Goal: Task Accomplishment & Management: Complete application form

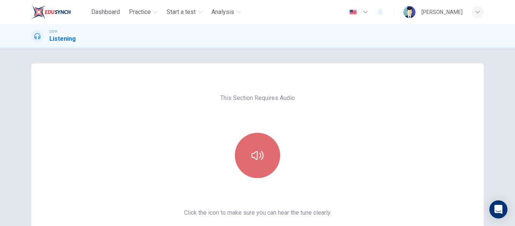
click at [258, 161] on icon "button" at bounding box center [257, 155] width 12 height 12
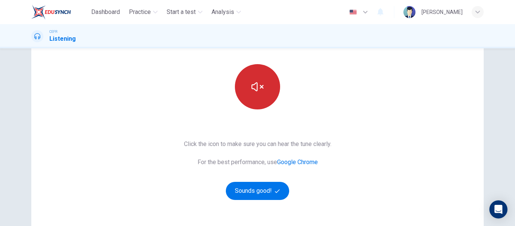
scroll to position [69, 0]
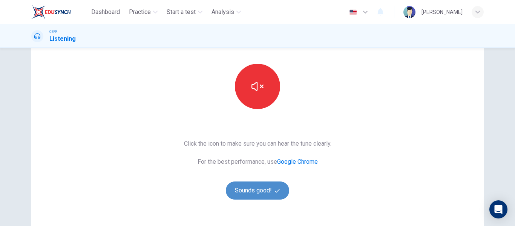
click at [263, 193] on button "Sounds good!" at bounding box center [257, 190] width 63 height 18
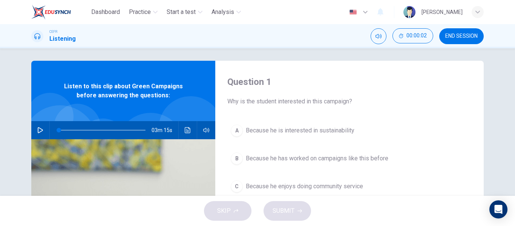
scroll to position [0, 0]
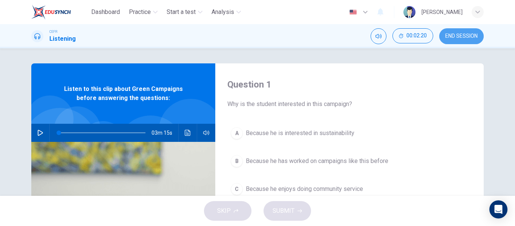
click at [456, 40] on button "END SESSION" at bounding box center [461, 36] width 44 height 16
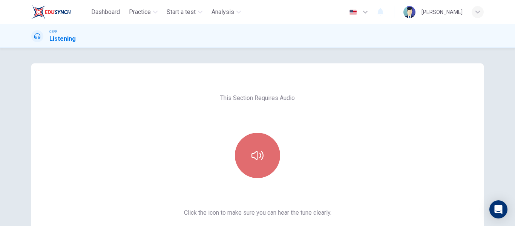
click at [259, 155] on icon "button" at bounding box center [257, 155] width 12 height 12
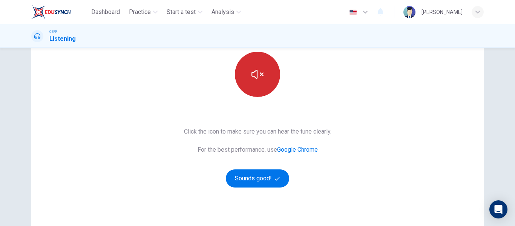
scroll to position [99, 0]
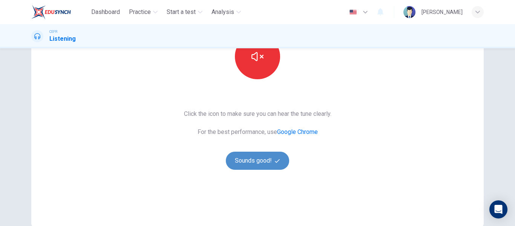
click at [259, 158] on button "Sounds good!" at bounding box center [257, 161] width 63 height 18
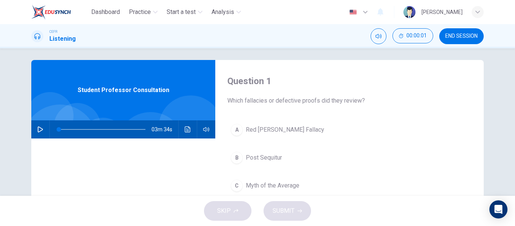
scroll to position [0, 0]
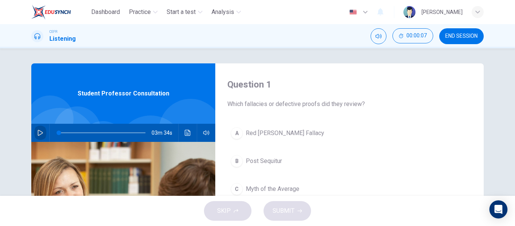
click at [39, 133] on icon "button" at bounding box center [40, 133] width 6 height 6
type input "0"
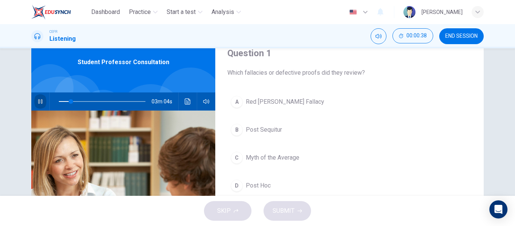
scroll to position [31, 0]
click at [253, 186] on span "Post Hoc" at bounding box center [258, 185] width 25 height 9
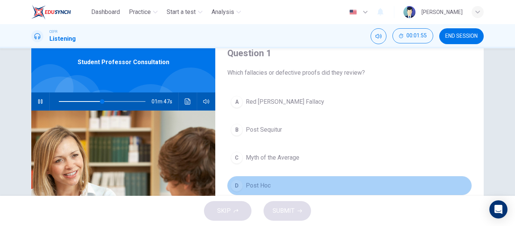
click at [234, 187] on div "D" at bounding box center [237, 185] width 12 height 12
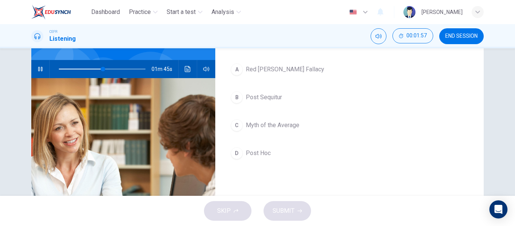
scroll to position [64, 0]
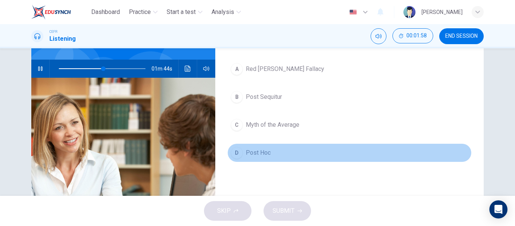
click at [234, 156] on div "D" at bounding box center [237, 153] width 12 height 12
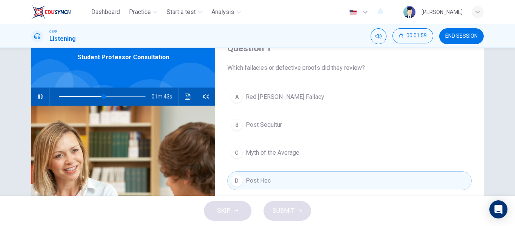
scroll to position [35, 0]
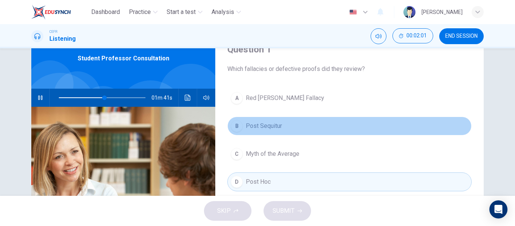
click at [249, 125] on span "Post Sequitur" at bounding box center [264, 125] width 36 height 9
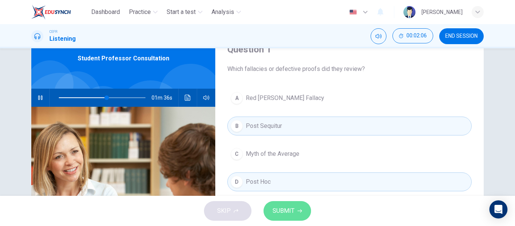
click at [287, 214] on span "SUBMIT" at bounding box center [283, 210] width 22 height 11
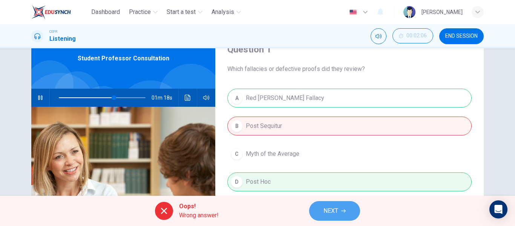
click at [342, 213] on button "NEXT" at bounding box center [334, 211] width 51 height 20
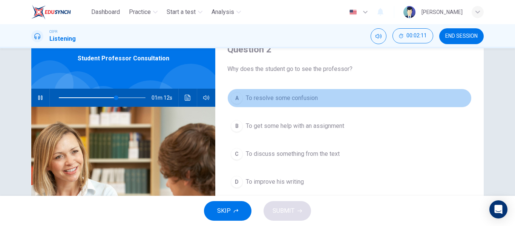
click at [269, 94] on span "To resolve some confusion" at bounding box center [282, 97] width 72 height 9
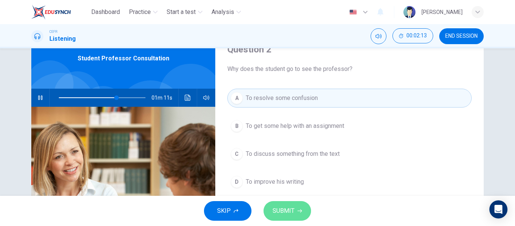
click at [290, 219] on button "SUBMIT" at bounding box center [286, 211] width 47 height 20
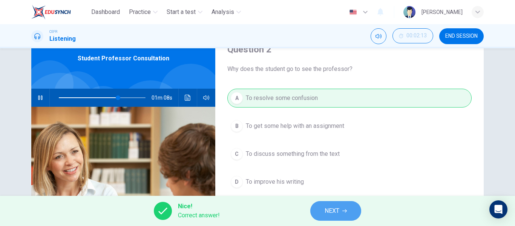
click at [344, 214] on button "NEXT" at bounding box center [335, 211] width 51 height 20
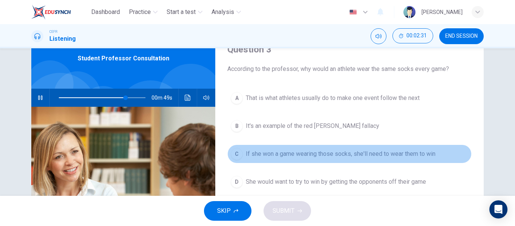
click at [294, 152] on span "If she won a game wearing those socks, she'll need to wear them to win" at bounding box center [341, 153] width 190 height 9
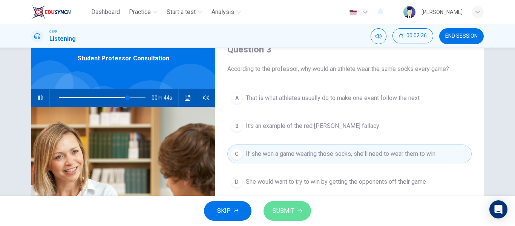
click at [300, 206] on button "SUBMIT" at bounding box center [286, 211] width 47 height 20
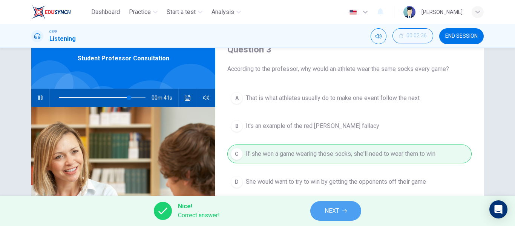
click at [328, 211] on span "NEXT" at bounding box center [331, 210] width 15 height 11
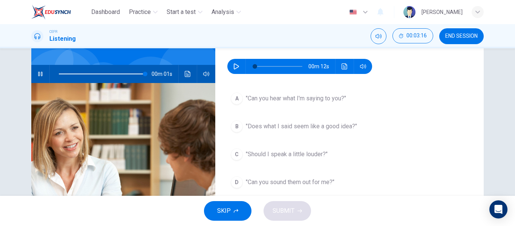
scroll to position [59, 0]
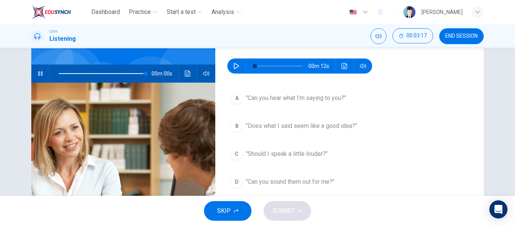
type input "0"
click at [235, 66] on icon "button" at bounding box center [236, 66] width 6 height 6
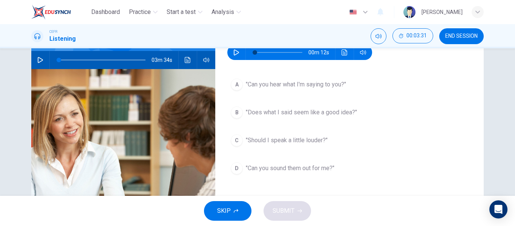
scroll to position [73, 0]
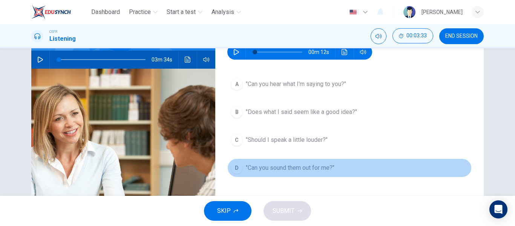
click at [305, 165] on span ""Can you sound them out for me?"" at bounding box center [290, 167] width 89 height 9
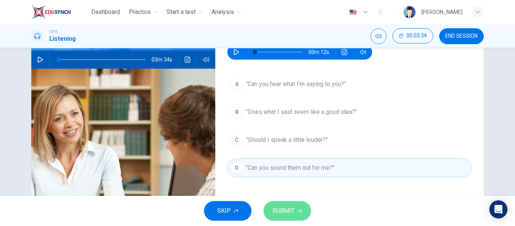
click at [291, 216] on button "SUBMIT" at bounding box center [286, 211] width 47 height 20
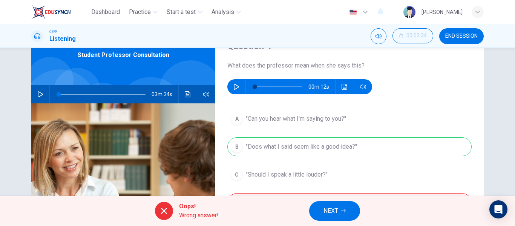
scroll to position [38, 0]
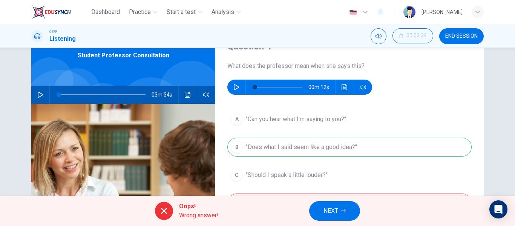
click at [231, 86] on button "button" at bounding box center [236, 87] width 12 height 15
type input "0"
click at [341, 218] on button "NEXT" at bounding box center [334, 211] width 51 height 20
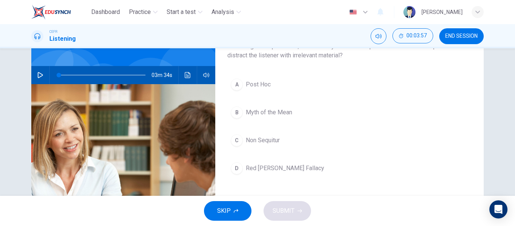
scroll to position [60, 0]
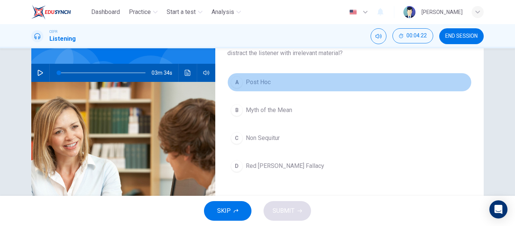
click at [263, 84] on span "Post Hoc" at bounding box center [258, 82] width 25 height 9
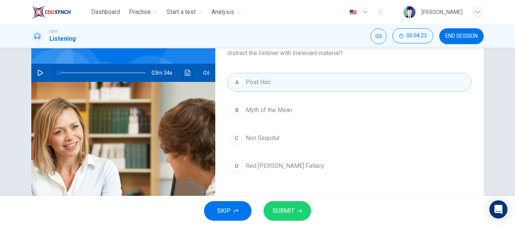
scroll to position [53, 0]
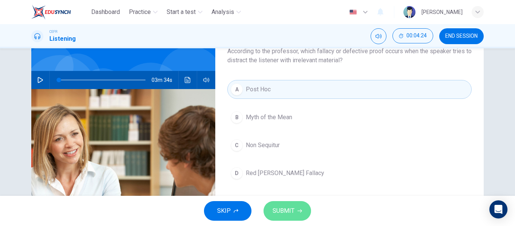
click at [281, 202] on button "SUBMIT" at bounding box center [286, 211] width 47 height 20
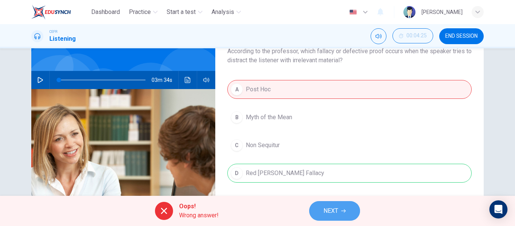
click at [347, 214] on button "NEXT" at bounding box center [334, 211] width 51 height 20
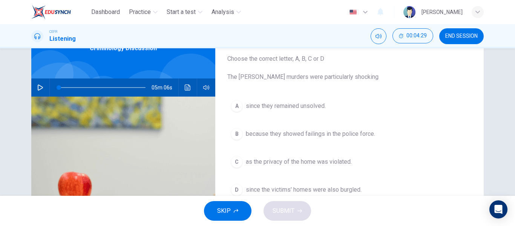
scroll to position [45, 0]
click at [34, 81] on button "button" at bounding box center [40, 88] width 12 height 18
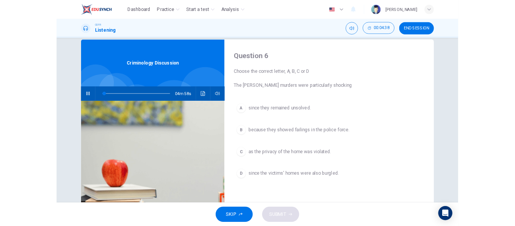
scroll to position [12, 0]
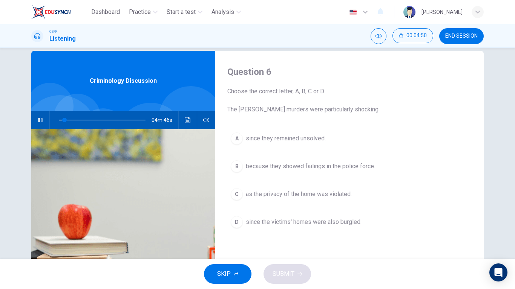
click at [305, 142] on span "since they remained unsolved." at bounding box center [286, 138] width 80 height 9
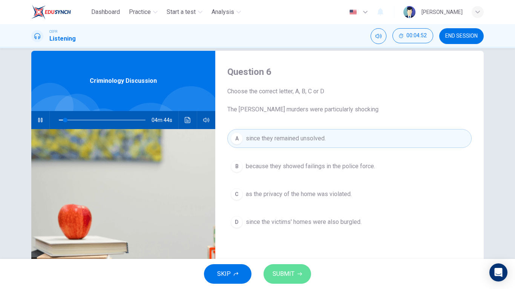
click at [292, 225] on span "SUBMIT" at bounding box center [283, 274] width 22 height 11
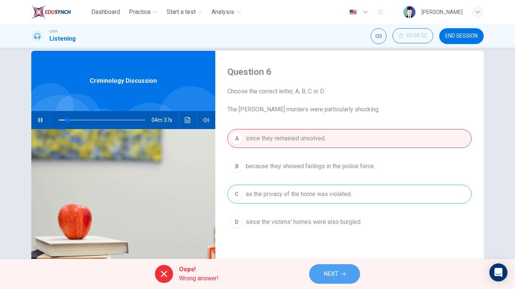
click at [329, 225] on span "NEXT" at bounding box center [330, 274] width 15 height 11
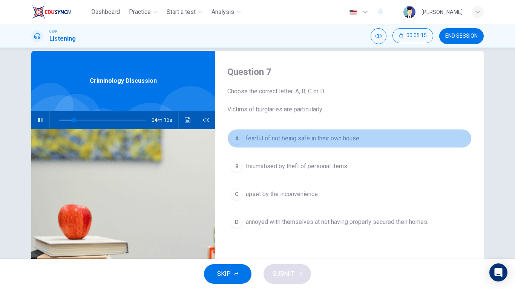
click at [271, 139] on span "fearful of not being safe in their own house." at bounding box center [303, 138] width 115 height 9
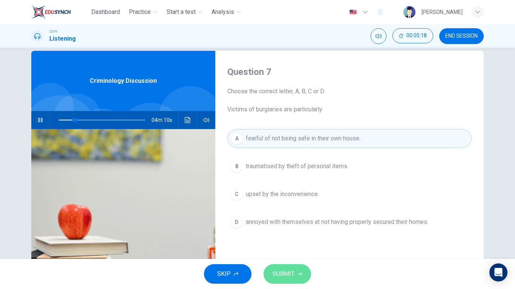
click at [299, 225] on button "SUBMIT" at bounding box center [286, 275] width 47 height 20
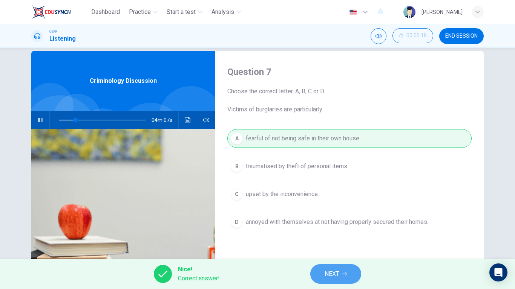
click at [334, 225] on span "NEXT" at bounding box center [331, 274] width 15 height 11
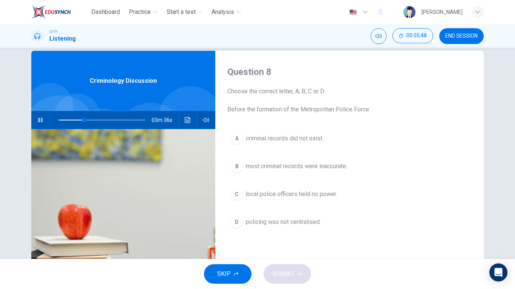
click at [307, 199] on span "local police officers held no power." at bounding box center [291, 194] width 91 height 9
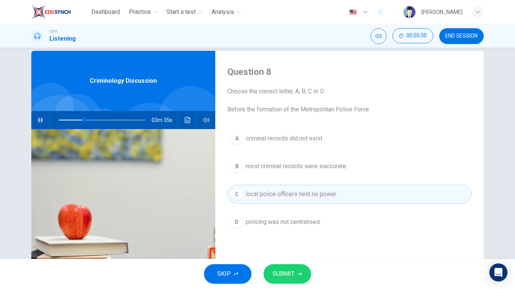
click at [290, 225] on span "SUBMIT" at bounding box center [283, 274] width 22 height 11
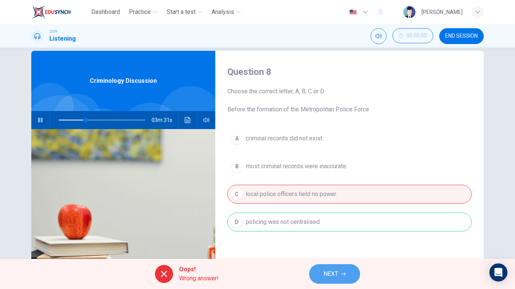
click at [339, 225] on button "NEXT" at bounding box center [334, 275] width 51 height 20
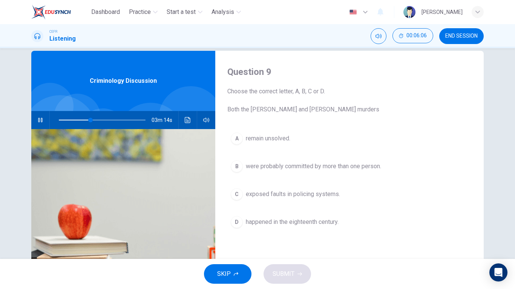
click at [259, 24] on div "Dashboard Practice Start a test Analysis English en ​ SITI SARAH BINTI HAZIR" at bounding box center [257, 12] width 452 height 24
click at [253, 10] on div "Dashboard Practice Start a test Analysis English en ​ SITI SARAH BINTI HAZIR" at bounding box center [257, 12] width 452 height 24
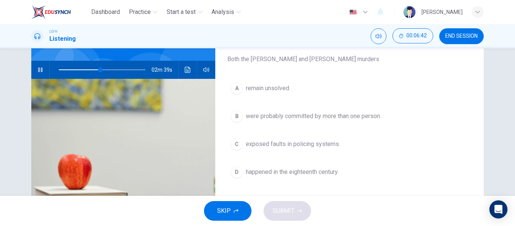
scroll to position [64, 0]
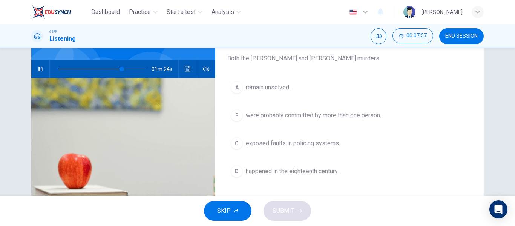
click at [44, 67] on div "01m 24s" at bounding box center [123, 69] width 184 height 18
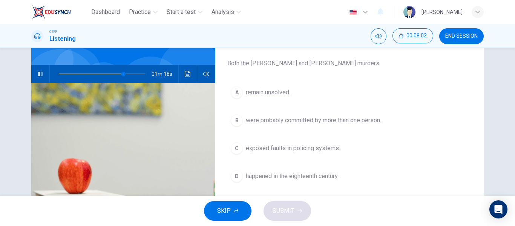
scroll to position [59, 0]
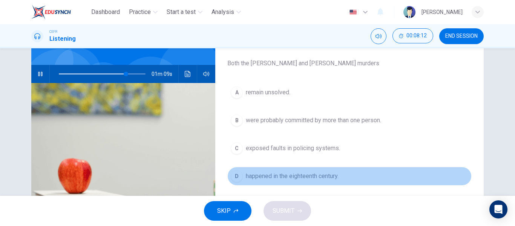
click at [263, 178] on span "happened in the eighteenth century." at bounding box center [292, 175] width 93 height 9
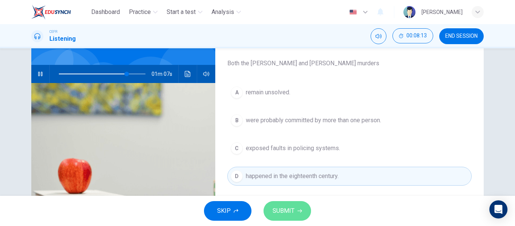
click at [284, 207] on span "SUBMIT" at bounding box center [283, 210] width 22 height 11
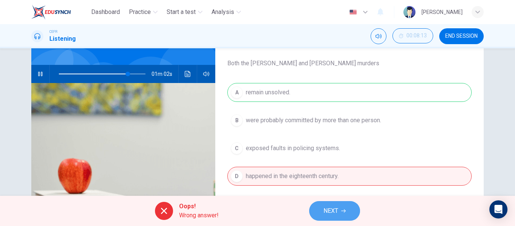
click at [339, 204] on button "NEXT" at bounding box center [334, 211] width 51 height 20
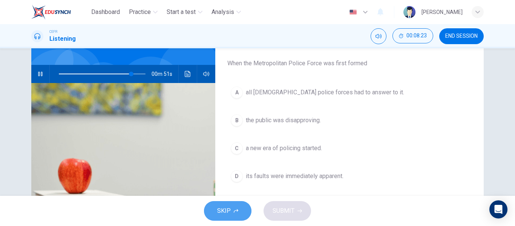
click at [236, 208] on button "SKIP" at bounding box center [227, 211] width 47 height 20
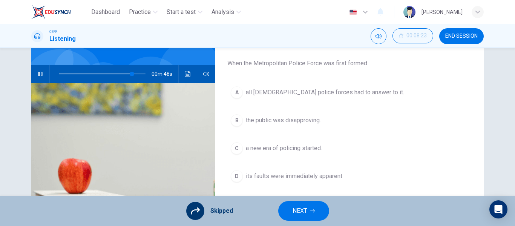
click at [291, 207] on button "NEXT" at bounding box center [303, 211] width 51 height 20
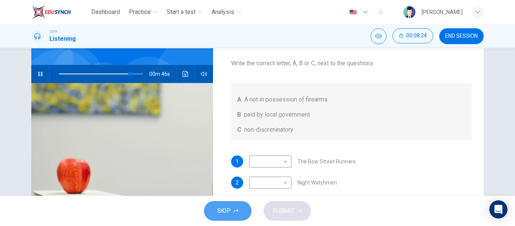
click at [239, 209] on button "SKIP" at bounding box center [227, 211] width 47 height 20
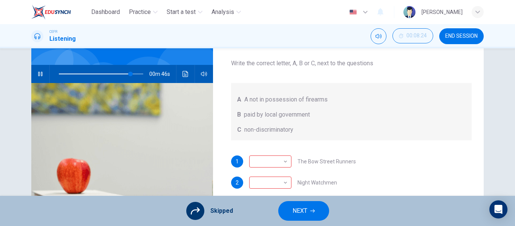
type input "85"
click at [292, 209] on span "NEXT" at bounding box center [299, 210] width 15 height 11
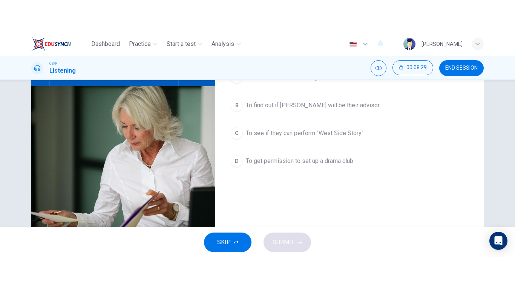
scroll to position [0, 0]
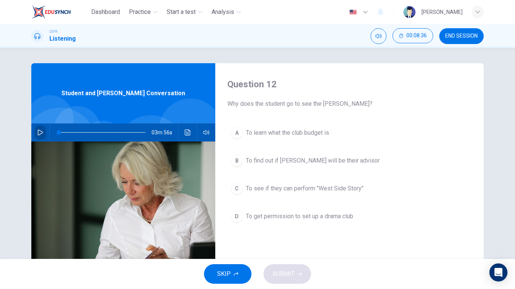
click at [41, 132] on icon "button" at bounding box center [40, 133] width 6 height 6
click at [59, 132] on span at bounding box center [102, 132] width 87 height 11
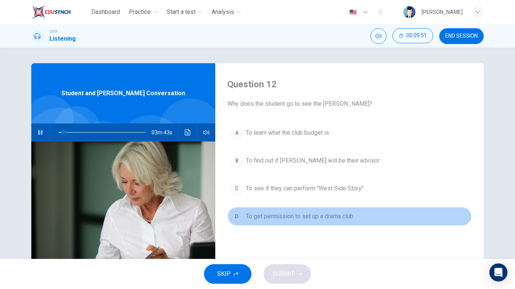
click at [302, 221] on span "To get permission to set up a drama club" at bounding box center [299, 216] width 107 height 9
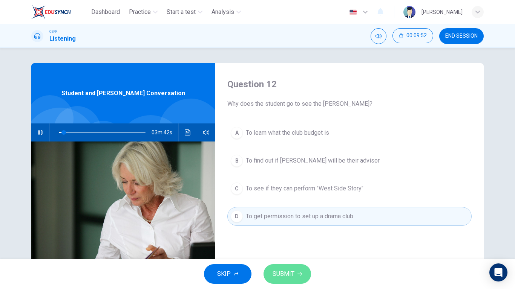
click at [292, 225] on span "SUBMIT" at bounding box center [283, 274] width 22 height 11
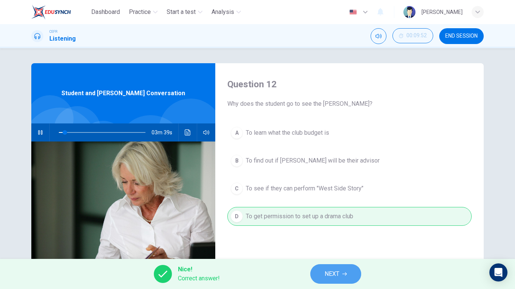
click at [319, 225] on button "NEXT" at bounding box center [335, 275] width 51 height 20
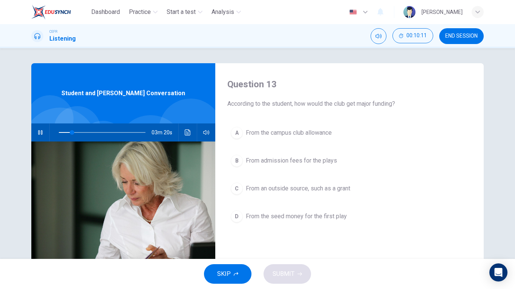
click at [42, 129] on button "button" at bounding box center [40, 133] width 12 height 18
type input "15"
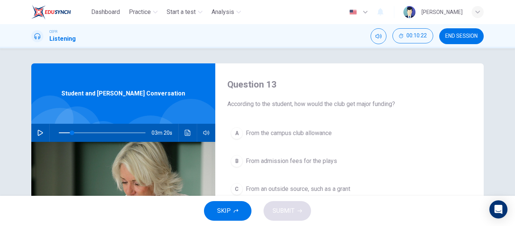
click at [34, 124] on button "button" at bounding box center [40, 133] width 12 height 18
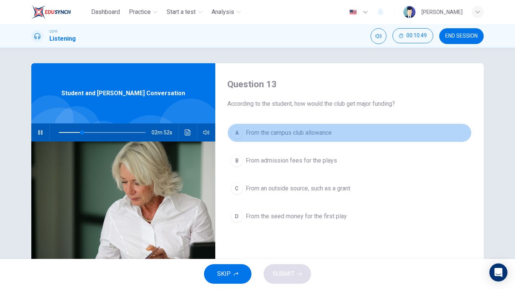
click at [296, 131] on span "From the campus club allowance" at bounding box center [289, 133] width 86 height 9
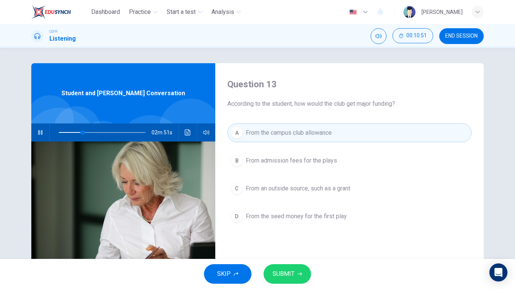
click at [292, 225] on span "SUBMIT" at bounding box center [283, 274] width 22 height 11
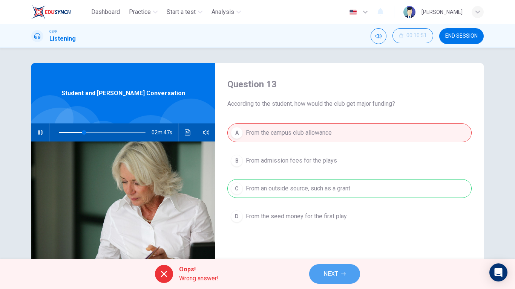
click at [328, 225] on span "NEXT" at bounding box center [330, 274] width 15 height 11
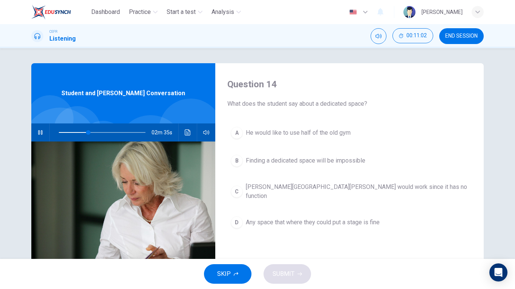
click at [273, 164] on span "Finding a dedicated space will be impossible" at bounding box center [305, 160] width 119 height 9
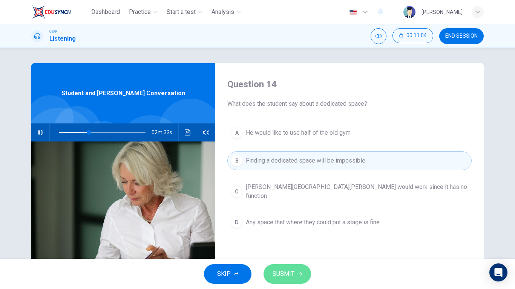
click at [295, 225] on button "SUBMIT" at bounding box center [286, 275] width 47 height 20
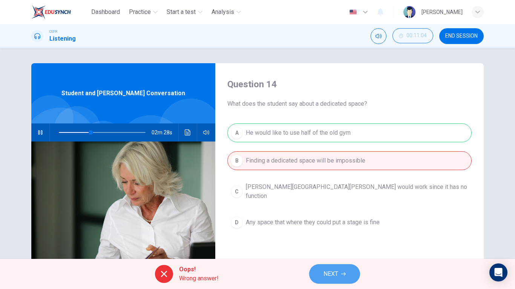
click at [348, 225] on button "NEXT" at bounding box center [334, 275] width 51 height 20
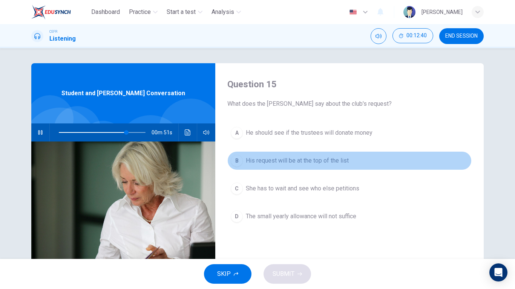
click at [265, 159] on span "His request will be at the top of the list" at bounding box center [297, 160] width 103 height 9
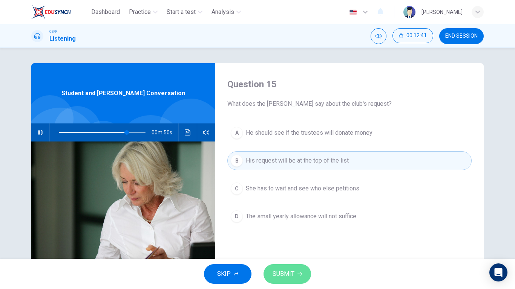
click at [292, 225] on span "SUBMIT" at bounding box center [283, 274] width 22 height 11
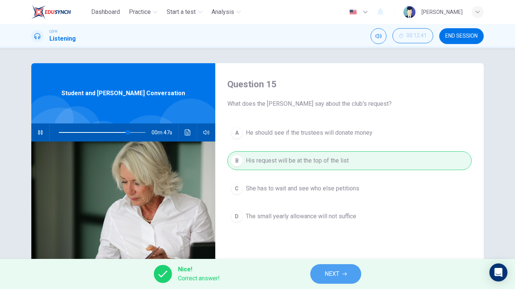
click at [338, 225] on span "NEXT" at bounding box center [331, 274] width 15 height 11
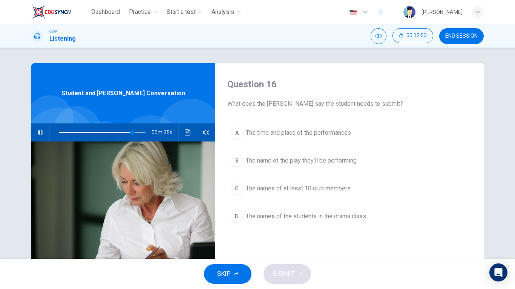
click at [288, 196] on button "C The names of at least 10 club members" at bounding box center [349, 188] width 244 height 19
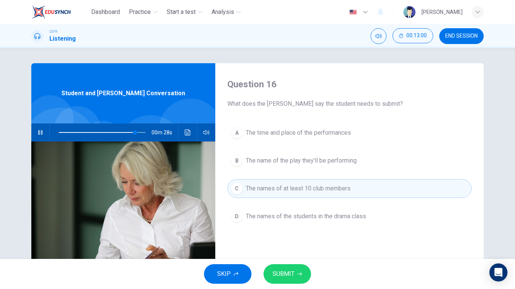
click at [286, 225] on span "SUBMIT" at bounding box center [283, 274] width 22 height 11
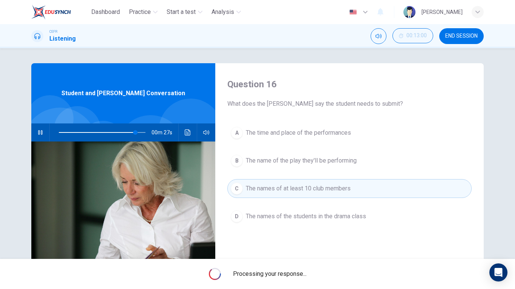
type input "89"
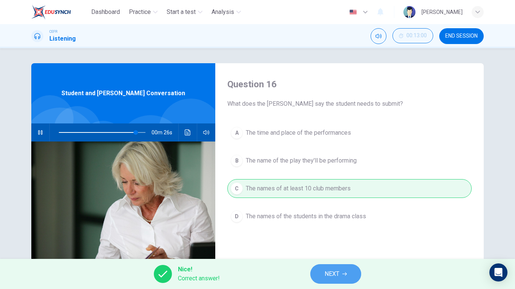
click at [337, 225] on span "NEXT" at bounding box center [331, 274] width 15 height 11
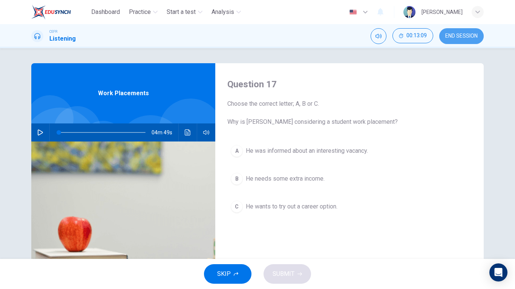
click at [461, 40] on button "END SESSION" at bounding box center [461, 36] width 44 height 16
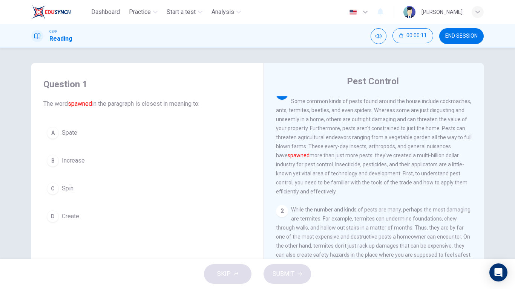
scroll to position [9, 0]
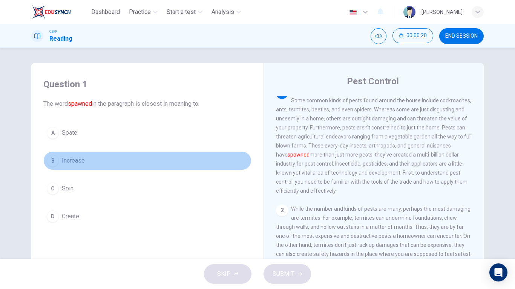
click at [64, 163] on span "Increase" at bounding box center [73, 160] width 23 height 9
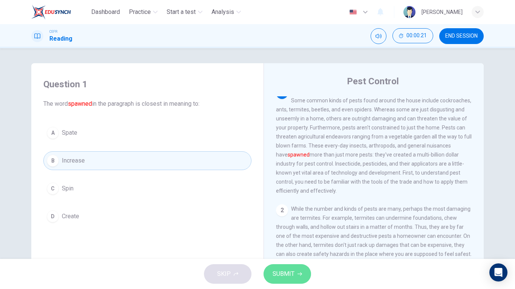
click at [287, 271] on span "SUBMIT" at bounding box center [283, 274] width 22 height 11
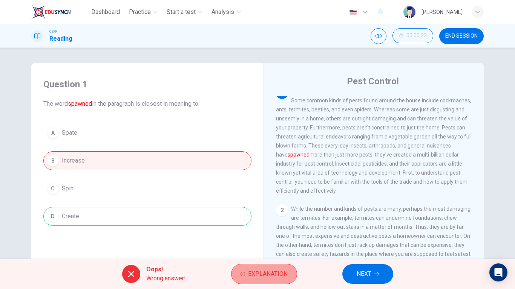
click at [258, 277] on span "Explanation" at bounding box center [268, 274] width 40 height 11
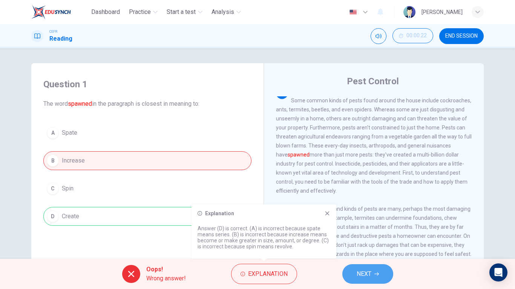
click at [368, 266] on button "NEXT" at bounding box center [367, 275] width 51 height 20
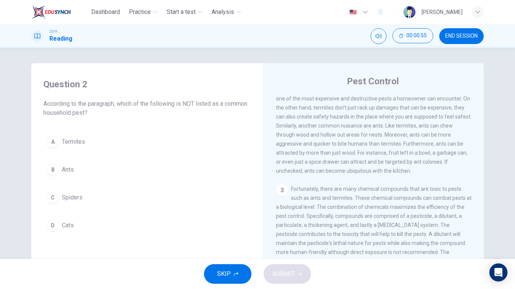
scroll to position [147, 0]
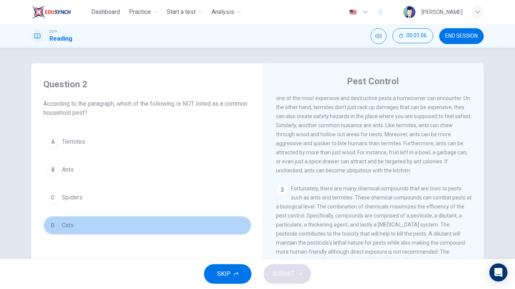
click at [52, 227] on div "D" at bounding box center [53, 226] width 12 height 12
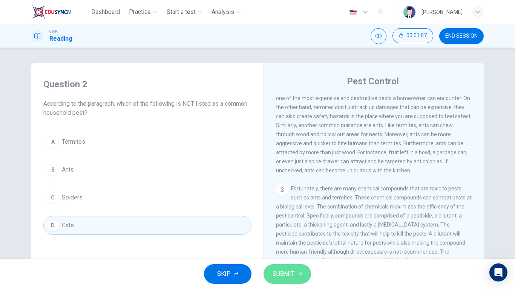
click at [286, 277] on span "SUBMIT" at bounding box center [283, 274] width 22 height 11
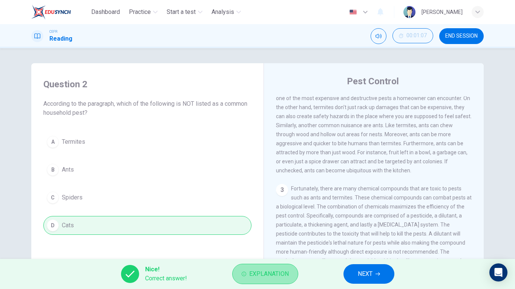
click at [274, 276] on span "Explanation" at bounding box center [269, 274] width 40 height 11
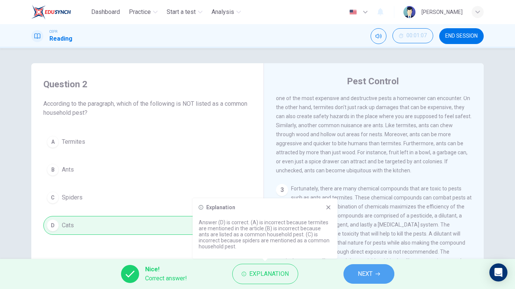
click at [357, 278] on button "NEXT" at bounding box center [368, 275] width 51 height 20
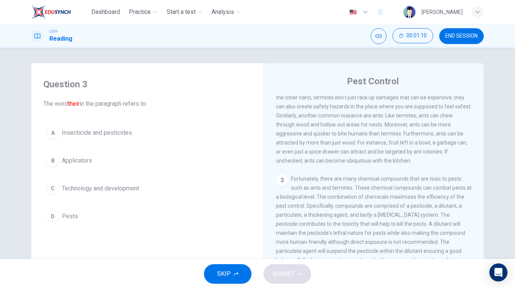
scroll to position [0, 0]
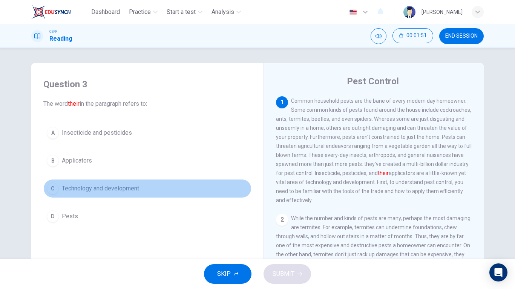
click at [82, 187] on span "Technology and development" at bounding box center [100, 188] width 77 height 9
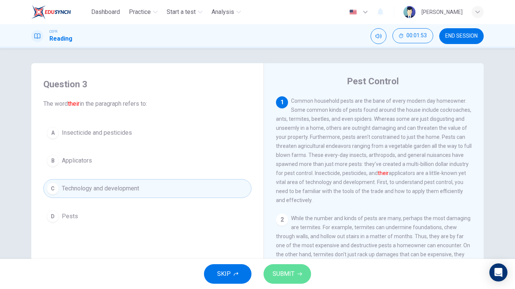
click at [288, 271] on span "SUBMIT" at bounding box center [283, 274] width 22 height 11
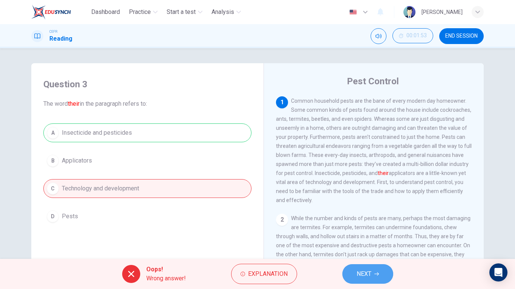
click at [373, 272] on button "NEXT" at bounding box center [367, 275] width 51 height 20
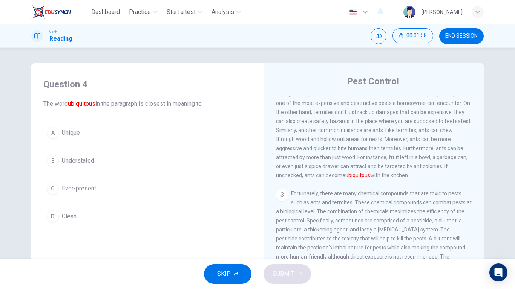
scroll to position [143, 0]
click at [67, 191] on span "Ever-present" at bounding box center [79, 188] width 34 height 9
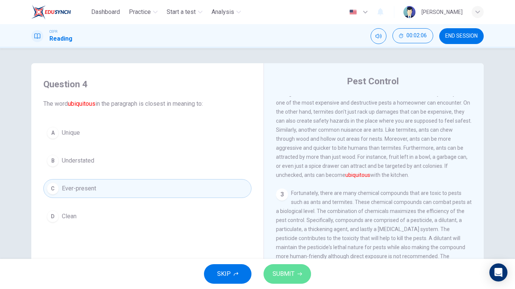
click at [283, 274] on span "SUBMIT" at bounding box center [283, 274] width 22 height 11
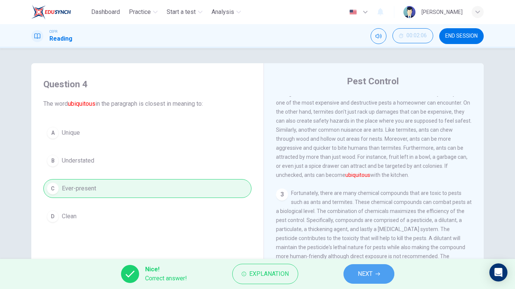
click at [363, 276] on span "NEXT" at bounding box center [365, 274] width 15 height 11
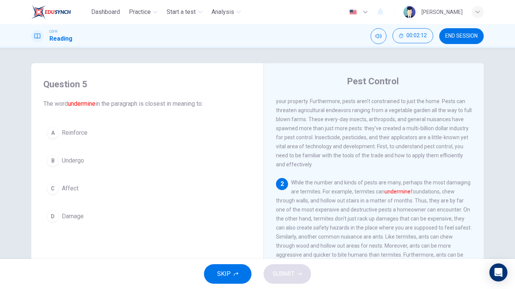
scroll to position [36, 0]
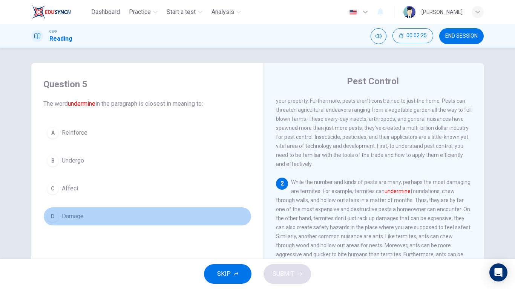
click at [66, 211] on button "D Damage" at bounding box center [147, 216] width 208 height 19
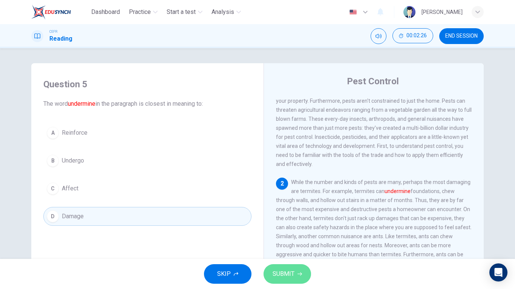
click at [280, 271] on span "SUBMIT" at bounding box center [283, 274] width 22 height 11
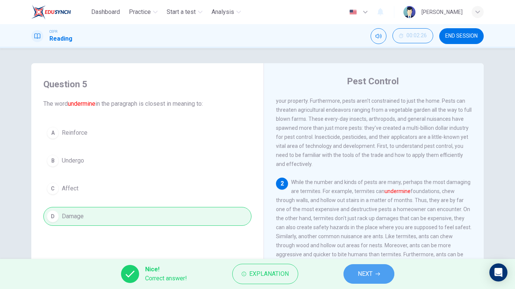
click at [361, 277] on span "NEXT" at bounding box center [365, 274] width 15 height 11
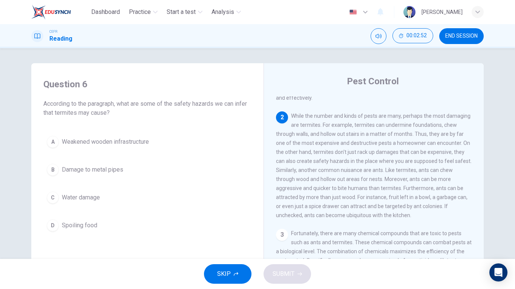
scroll to position [103, 0]
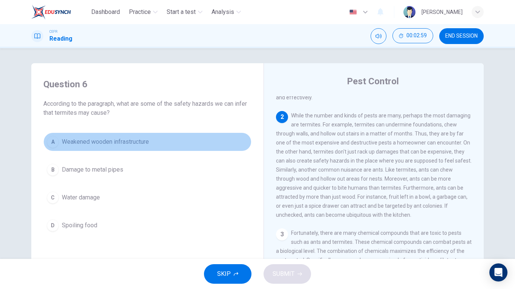
click at [135, 142] on span "Weakened wooden infrastructure" at bounding box center [105, 142] width 87 height 9
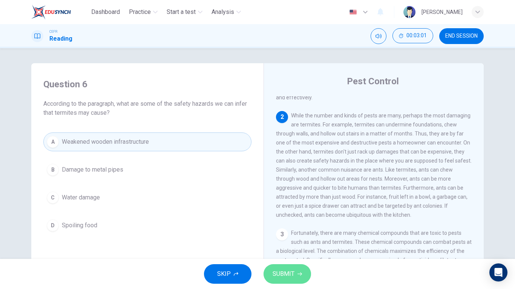
click at [293, 276] on span "SUBMIT" at bounding box center [283, 274] width 22 height 11
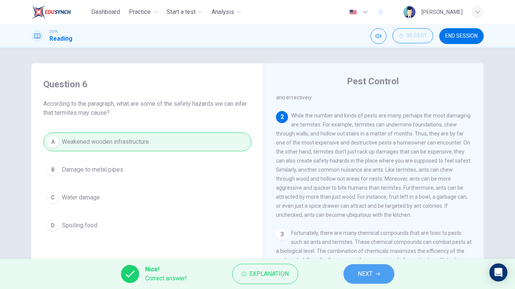
click at [369, 277] on span "NEXT" at bounding box center [365, 274] width 15 height 11
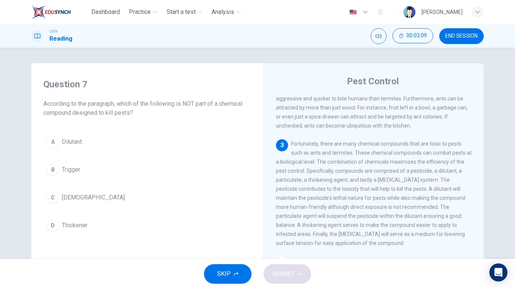
scroll to position [195, 0]
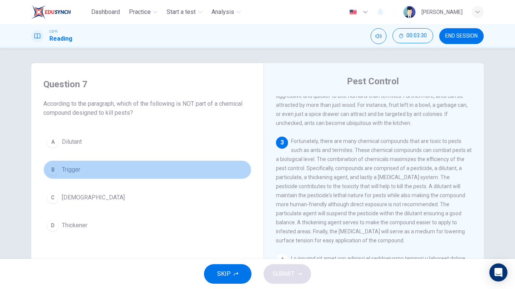
click at [51, 170] on div "B" at bounding box center [53, 170] width 12 height 12
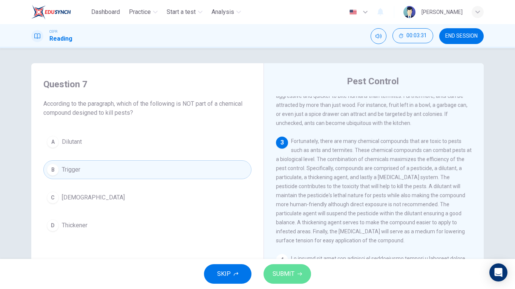
click at [288, 272] on span "SUBMIT" at bounding box center [283, 274] width 22 height 11
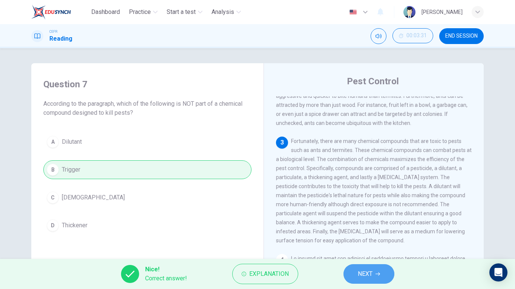
click at [371, 270] on span "NEXT" at bounding box center [365, 274] width 15 height 11
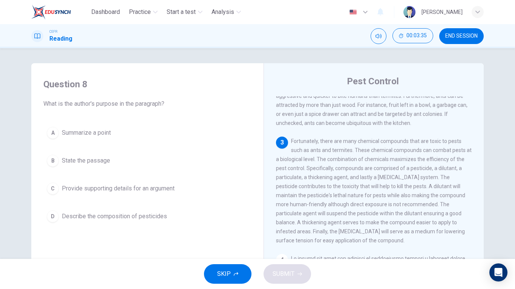
click at [130, 131] on button "A Summarize a point" at bounding box center [147, 133] width 208 height 19
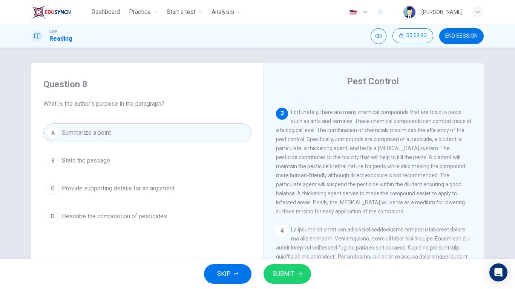
scroll to position [224, 0]
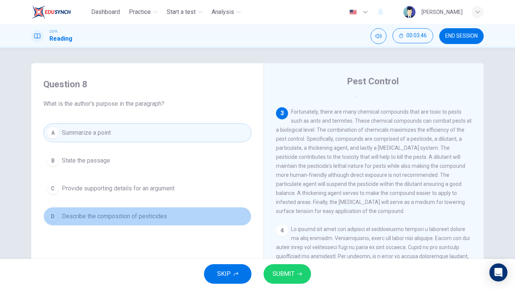
click at [137, 221] on button "D Describe the composition of pesticides" at bounding box center [147, 216] width 208 height 19
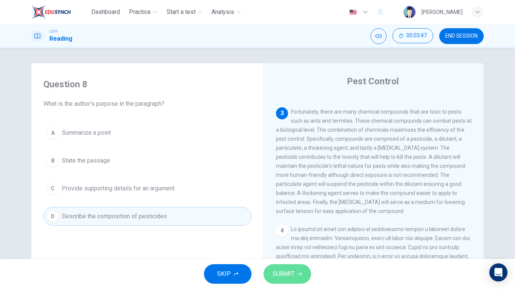
click at [301, 273] on icon "button" at bounding box center [299, 274] width 5 height 5
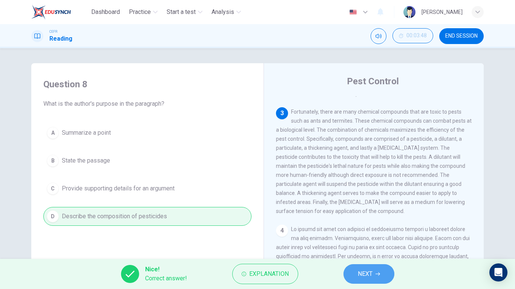
click at [381, 277] on button "NEXT" at bounding box center [368, 275] width 51 height 20
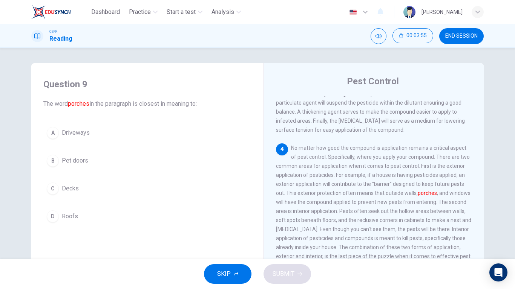
scroll to position [306, 0]
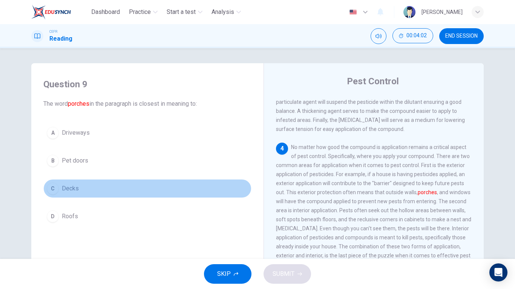
click at [64, 190] on span "Decks" at bounding box center [70, 188] width 17 height 9
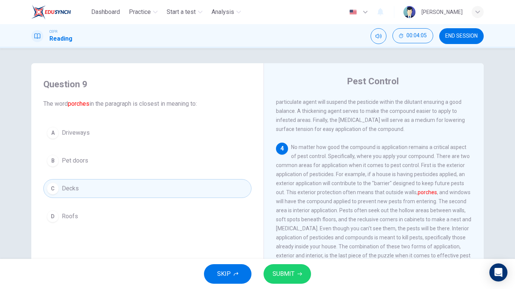
click at [302, 273] on button "SUBMIT" at bounding box center [286, 275] width 47 height 20
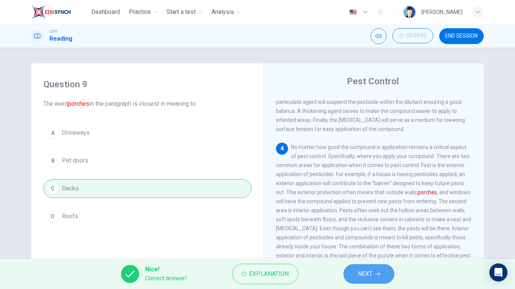
click at [377, 272] on icon "button" at bounding box center [377, 274] width 5 height 5
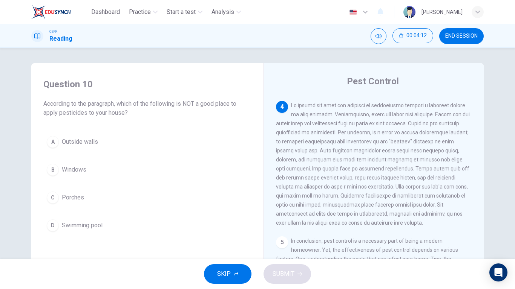
scroll to position [349, 0]
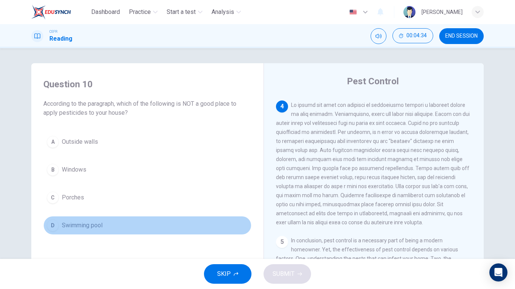
click at [69, 220] on button "D Swimming pool" at bounding box center [147, 225] width 208 height 19
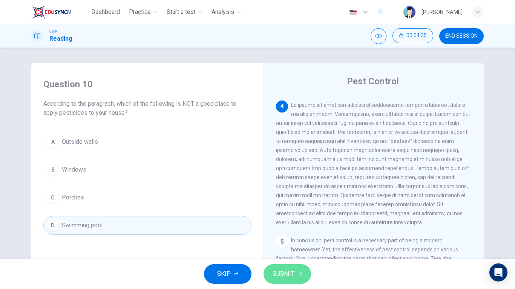
click at [285, 269] on button "SUBMIT" at bounding box center [286, 275] width 47 height 20
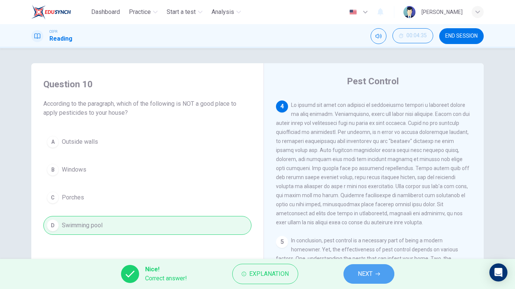
click at [370, 282] on button "NEXT" at bounding box center [368, 275] width 51 height 20
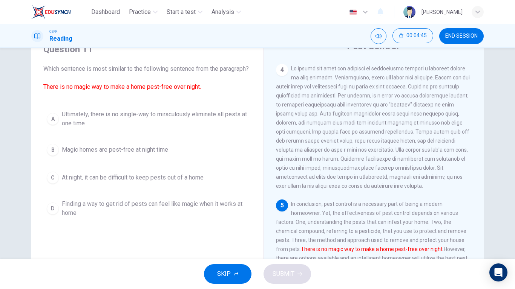
scroll to position [34, 0]
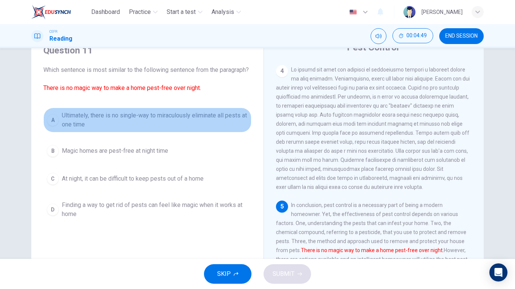
click at [130, 129] on span "Ultimately, there is no single-way to miraculously eliminate all pests at one t…" at bounding box center [155, 120] width 186 height 18
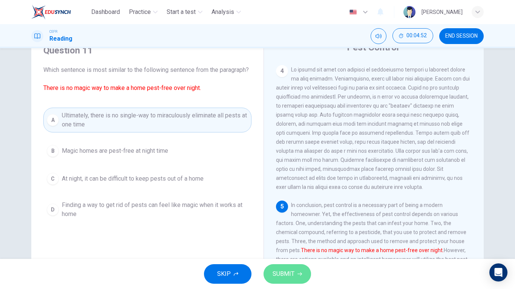
click at [291, 277] on span "SUBMIT" at bounding box center [283, 274] width 22 height 11
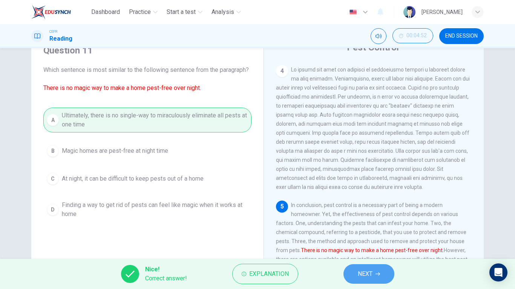
click at [365, 276] on span "NEXT" at bounding box center [365, 274] width 15 height 11
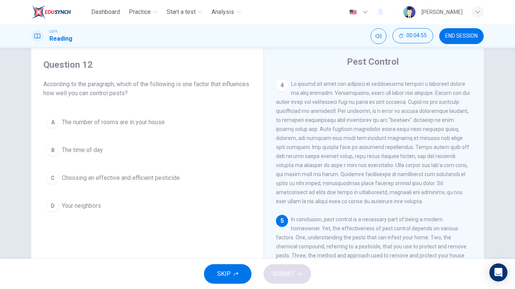
scroll to position [19, 0]
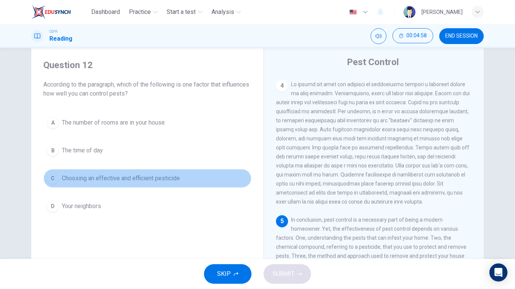
click at [127, 181] on span "Choosing an effective and efficient pesticide" at bounding box center [121, 178] width 118 height 9
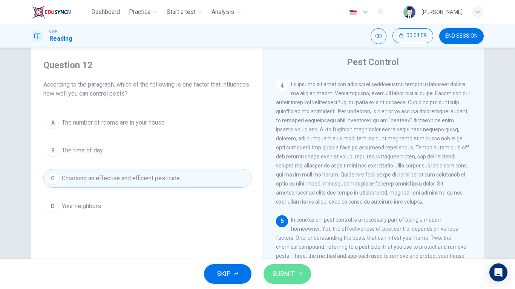
click at [285, 269] on span "SUBMIT" at bounding box center [283, 274] width 22 height 11
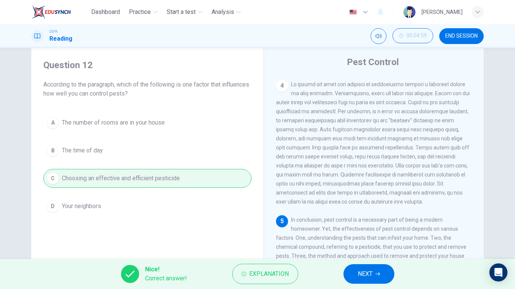
click at [386, 272] on button "NEXT" at bounding box center [368, 275] width 51 height 20
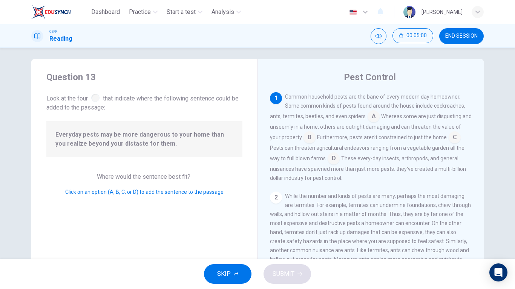
scroll to position [4, 0]
click at [453, 142] on input at bounding box center [454, 139] width 12 height 12
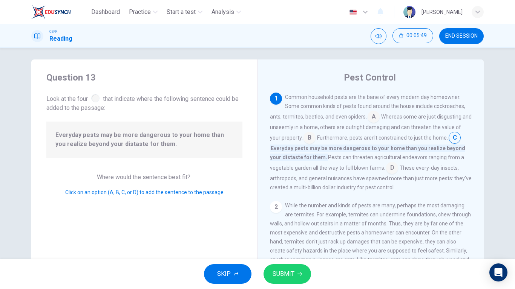
click at [386, 168] on input at bounding box center [392, 169] width 12 height 12
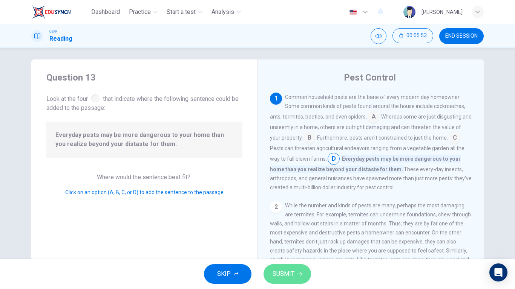
click at [295, 265] on button "SUBMIT" at bounding box center [286, 275] width 47 height 20
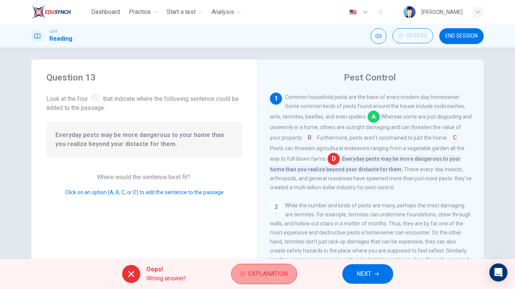
click at [250, 277] on span "Explanation" at bounding box center [268, 274] width 40 height 11
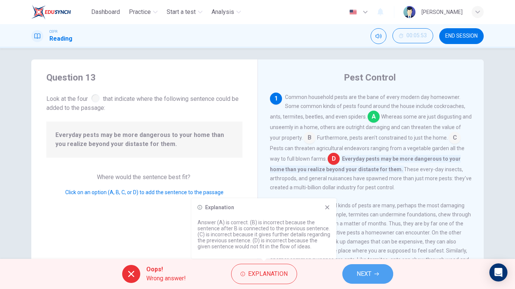
click at [363, 276] on span "NEXT" at bounding box center [364, 274] width 15 height 11
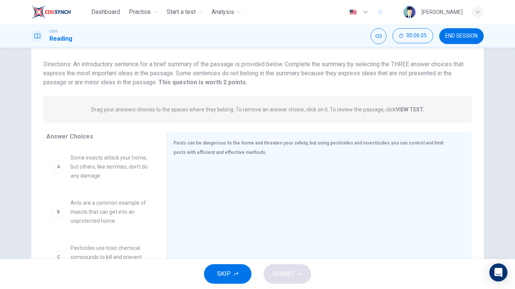
scroll to position [81, 0]
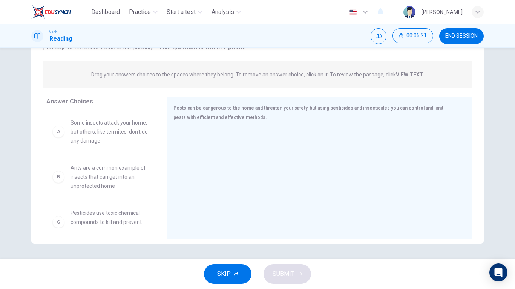
click at [98, 181] on span "Ants are a common example of insects that can get into an unprotected home" at bounding box center [109, 177] width 78 height 27
drag, startPoint x: 98, startPoint y: 181, endPoint x: 244, endPoint y: 173, distance: 146.8
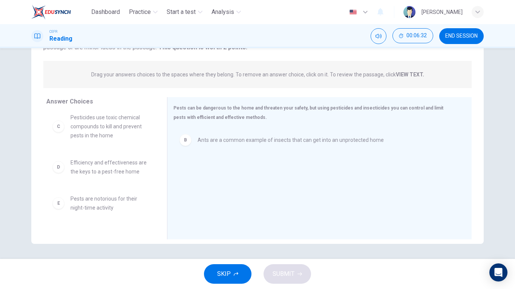
scroll to position [52, 0]
drag, startPoint x: 80, startPoint y: 170, endPoint x: 251, endPoint y: 186, distance: 172.2
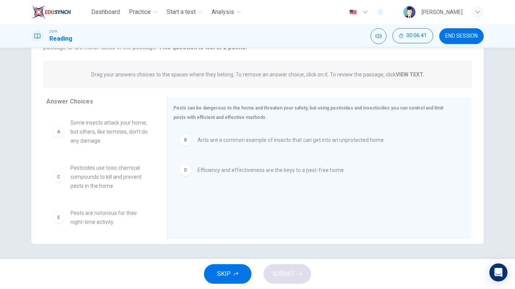
scroll to position [41, 0]
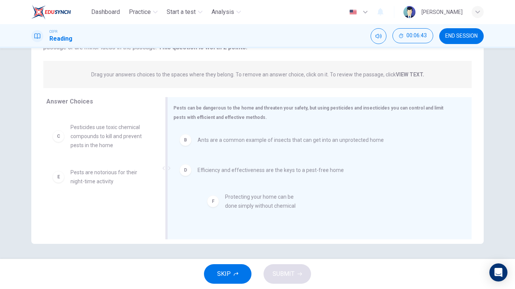
drag, startPoint x: 80, startPoint y: 217, endPoint x: 240, endPoint y: 206, distance: 161.0
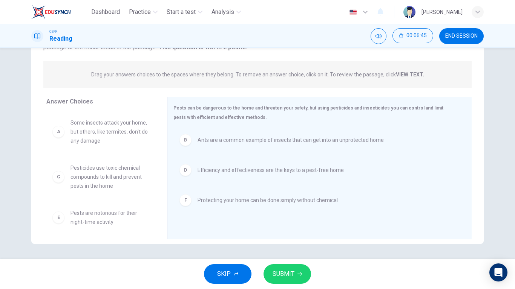
scroll to position [5, 0]
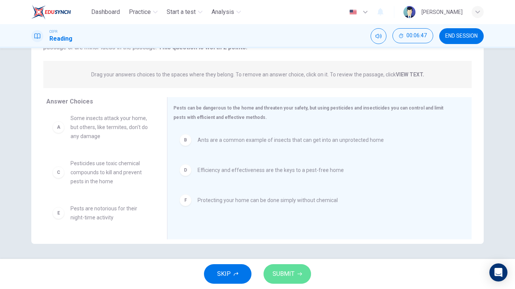
click at [295, 272] on button "SUBMIT" at bounding box center [286, 275] width 47 height 20
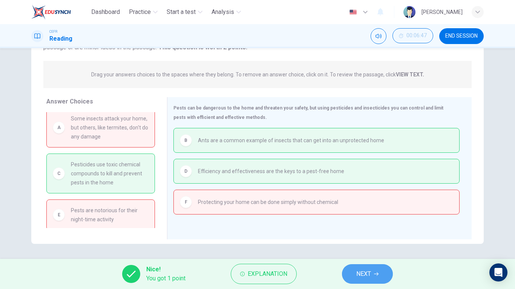
click at [366, 276] on span "NEXT" at bounding box center [363, 274] width 15 height 11
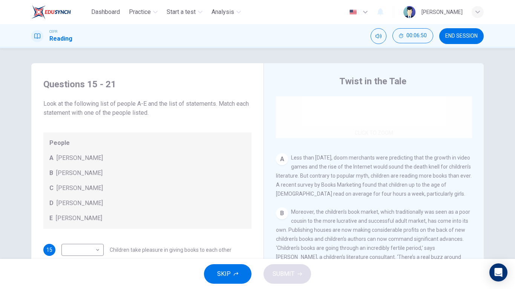
scroll to position [106, 0]
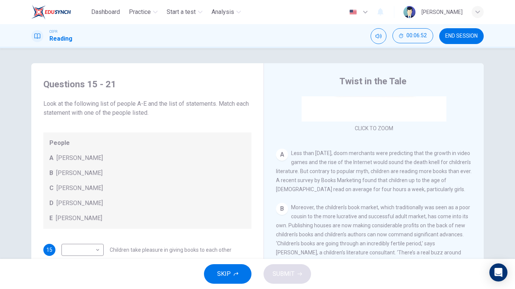
click at [467, 34] on span "END SESSION" at bounding box center [461, 36] width 32 height 6
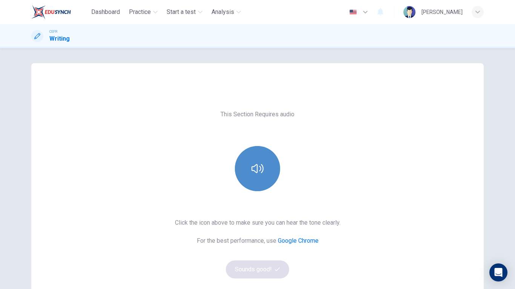
click at [251, 166] on icon "button" at bounding box center [257, 169] width 12 height 12
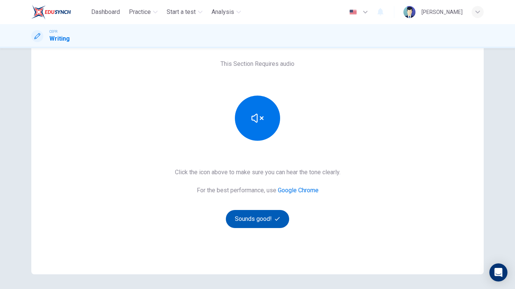
scroll to position [51, 0]
click at [254, 225] on button "Sounds good!" at bounding box center [257, 219] width 63 height 18
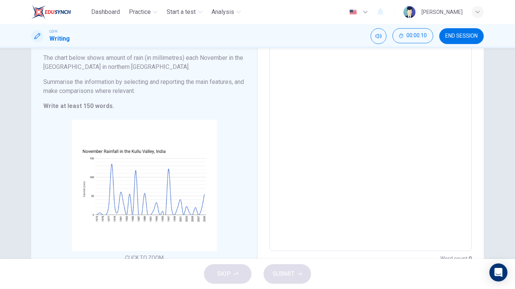
scroll to position [61, 0]
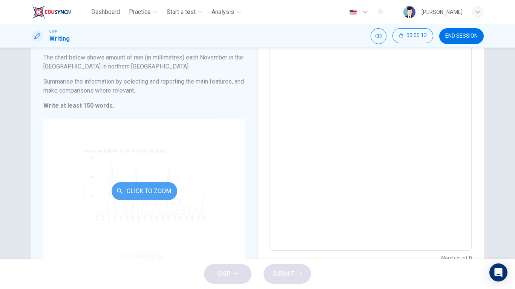
click at [155, 197] on button "Click to Zoom" at bounding box center [145, 191] width 66 height 18
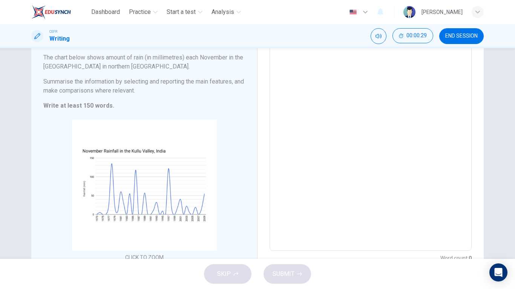
click at [320, 113] on textarea at bounding box center [370, 140] width 191 height 210
type textarea "I"
type textarea "x"
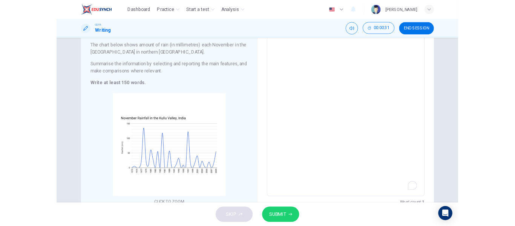
scroll to position [48, 0]
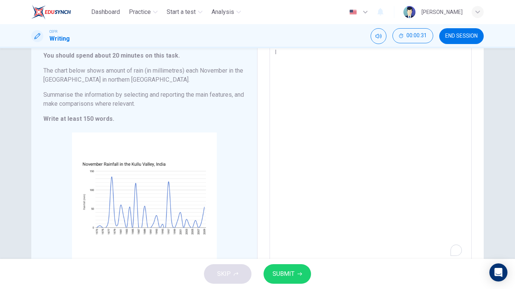
type textarea "In"
type textarea "x"
type textarea "In"
type textarea "x"
type textarea "In b"
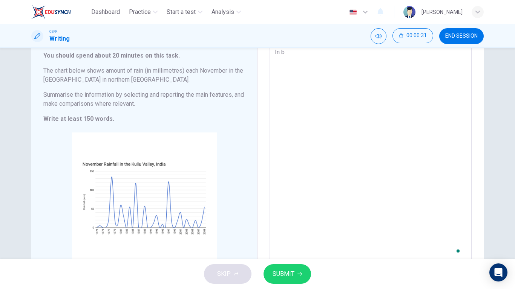
type textarea "x"
type textarea "In be"
type textarea "x"
type textarea "In bet"
type textarea "x"
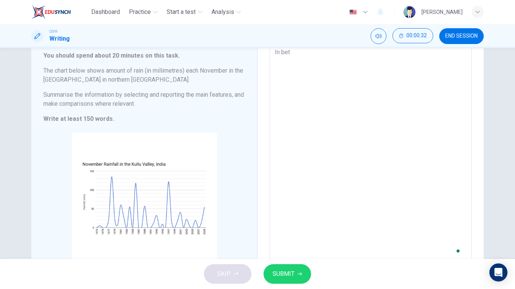
type textarea "In betw"
type textarea "x"
type textarea "In betwe"
type textarea "x"
type textarea "In betwee"
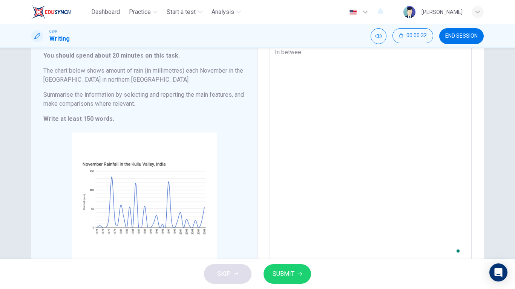
type textarea "x"
type textarea "In between"
type textarea "x"
type textarea "In between"
type textarea "x"
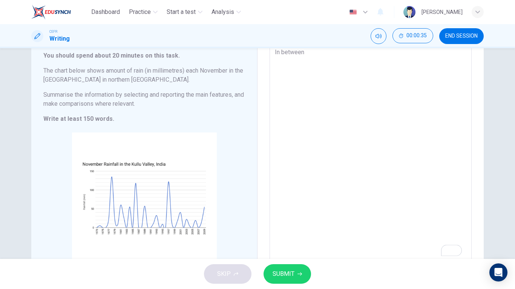
type textarea "In between 1"
type textarea "x"
type textarea "In between 19"
type textarea "x"
type textarea "In between 197"
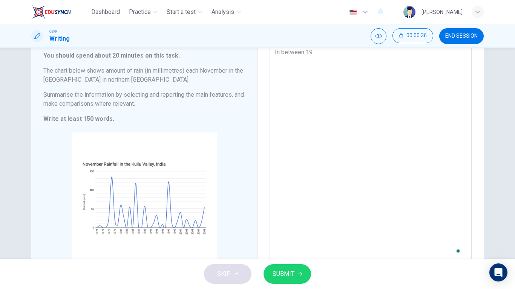
type textarea "x"
type textarea "In between 1977"
type textarea "x"
type textarea "In between 1977"
type textarea "x"
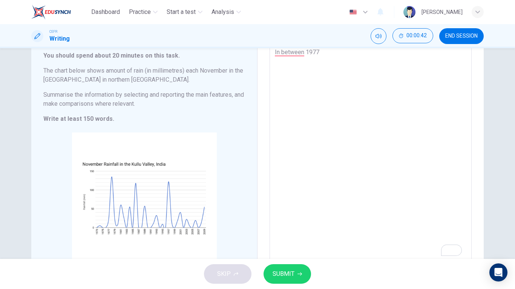
type textarea "In between 1977 t"
type textarea "x"
type textarea "In between 1977 to"
type textarea "x"
type textarea "In between 1977 to"
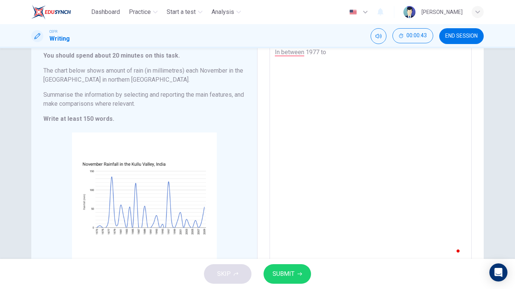
type textarea "x"
type textarea "In between 1977 to 1"
type textarea "x"
type textarea "In between 1977 to 19"
type textarea "x"
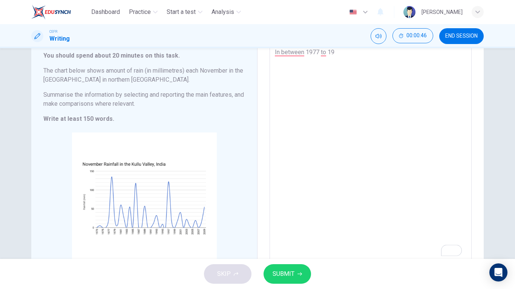
type textarea "In between 1977 to 197"
type textarea "x"
type textarea "In between 1977 to 1979"
type textarea "x"
type textarea "In between 1977 to 1979,"
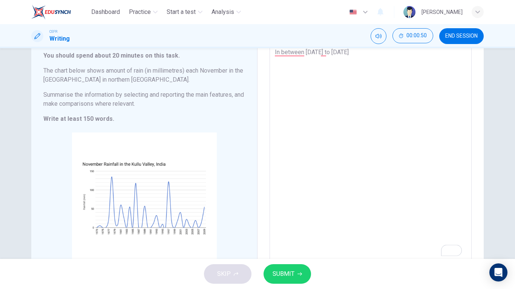
type textarea "x"
type textarea "In between 1977 to 1979,"
type textarea "x"
type textarea "In between 1977 to 1979, t"
type textarea "x"
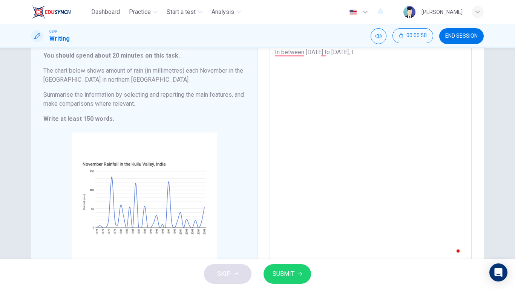
type textarea "In between 1977 to 1979, th"
type textarea "x"
type textarea "In between 1977 to 1979, the"
type textarea "x"
type textarea "In between 1977 to 1979, the"
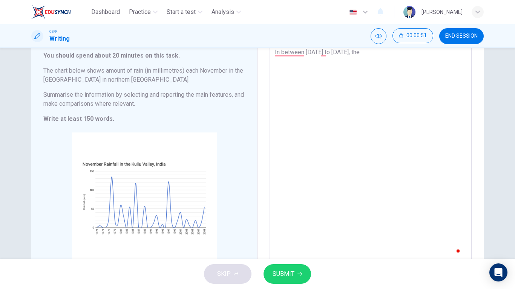
type textarea "x"
type textarea "In between 1977 to 1979, the r"
type textarea "x"
type textarea "In between 1977 to 1979, the ra"
type textarea "x"
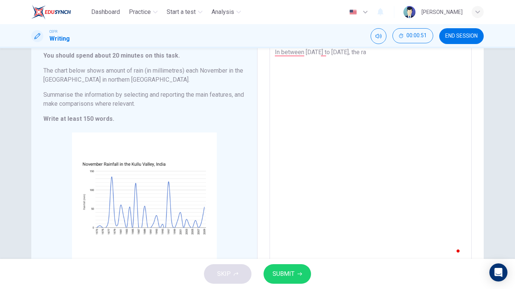
type textarea "In between 1977 to 1979, the rai"
type textarea "x"
type textarea "In between 1977 to 1979, the rain"
type textarea "x"
type textarea "In between 1977 to 1979, the rainf"
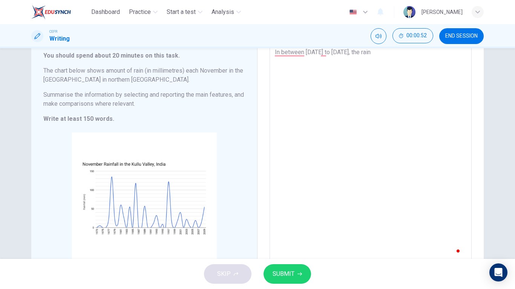
type textarea "x"
type textarea "In between 1977 to 1979, the rainfa"
type textarea "x"
type textarea "In between 1977 to 1979, the rainfal"
type textarea "x"
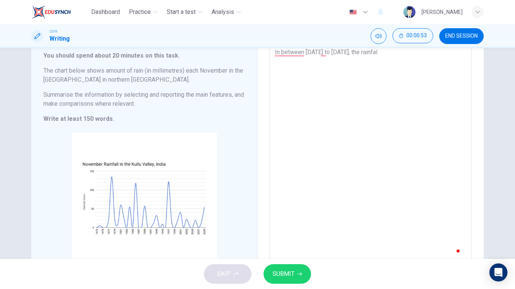
type textarea "In between 1977 to 1979, the rainfall"
type textarea "x"
type textarea "In between 1977 to 1979, the rainfall"
type textarea "x"
type textarea "In between 1977 to 1979, the rainfall i"
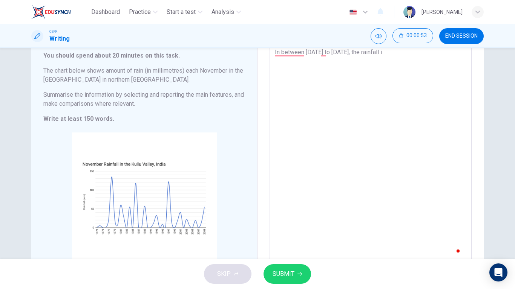
type textarea "x"
type textarea "In between 1977 to 1979, the rainfall in"
type textarea "x"
type textarea "In between 1977 to 1979, the rainfall in"
type textarea "x"
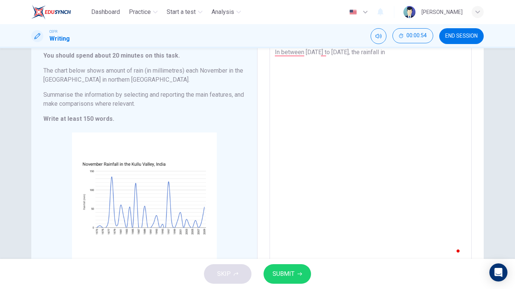
type textarea "In between 1977 to 1979, the rainfall in t"
type textarea "x"
type textarea "In between 1977 to 1979, the rainfall in th"
type textarea "x"
type textarea "In between 1977 to 1979, the rainfall in the"
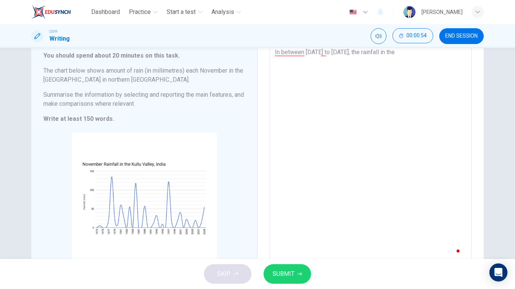
type textarea "x"
type textarea "In between 1977 to 1979, the rainfall in the"
type textarea "x"
type textarea "In between 1977 to 1979, the rainfall in the K"
type textarea "x"
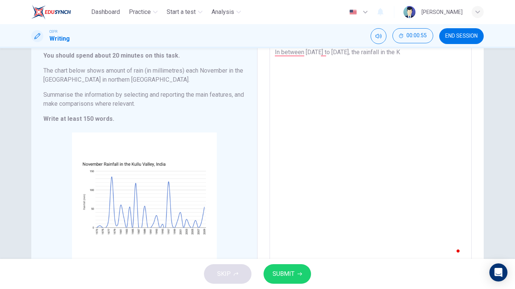
type textarea "In between 1977 to 1979, the rainfall in the Ku"
type textarea "x"
type textarea "In between 1977 to 1979, the rainfall in the Kul"
type textarea "x"
type textarea "In between 1977 to 1979, the rainfall in the Kull"
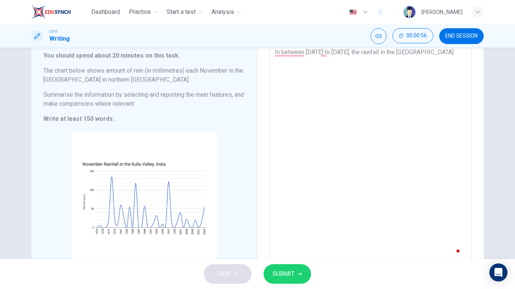
type textarea "x"
type textarea "In between 1977 to 1979, the rainfall in the Kullu"
type textarea "x"
type textarea "In between 1977 to 1979, the rainfall in the Kullu"
type textarea "x"
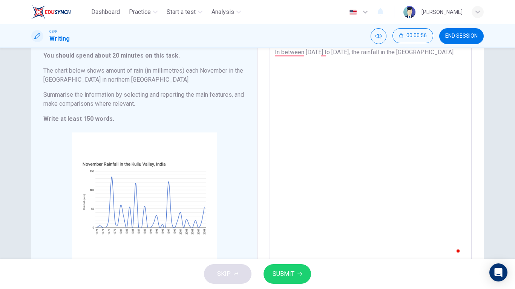
type textarea "In between 1977 to 1979, the rainfall in the Kullu V"
type textarea "x"
type textarea "In between 1977 to 1979, the rainfall in the Kullu Va"
type textarea "x"
type textarea "In between 1977 to 1979, the rainfall in the Kullu Val"
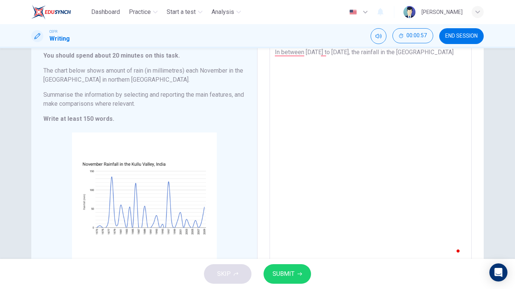
type textarea "x"
type textarea "In between 1977 to 1979, the rainfall in the Kullu Vall"
type textarea "x"
type textarea "In between 1977 to 1979, the rainfall in the Kullu Valle"
type textarea "x"
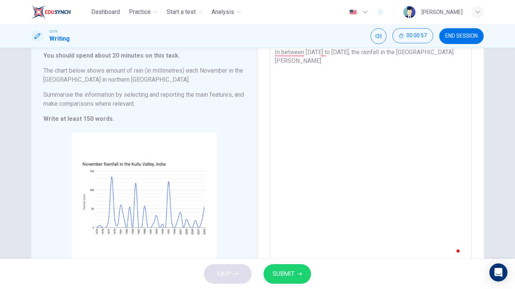
type textarea "In between 1977 to 1979, the rainfall in the Kullu Valley"
type textarea "x"
type textarea "In between 1977 to 1979, the rainfall in the Kullu Valley"
type textarea "x"
type textarea "In between 1977 to 1979, the rainfall in the Kullu Valley r"
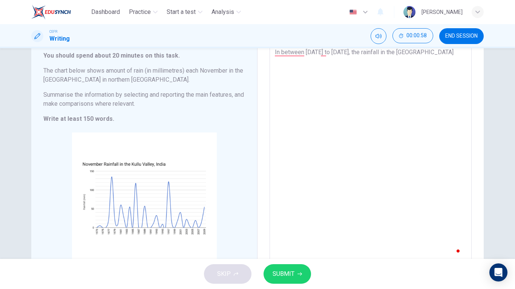
type textarea "x"
type textarea "In between 1977 to 1979, the rainfall in the Kullu Valley re"
type textarea "x"
type textarea "In between 1977 to 1979, the rainfall in the Kullu Valley rec"
type textarea "x"
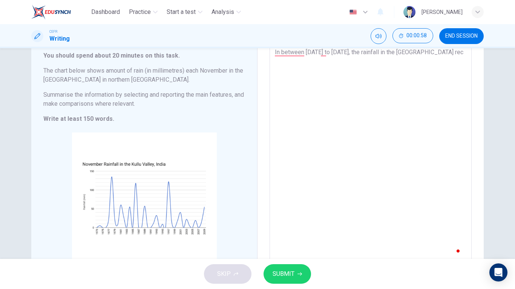
type textarea "In between 1977 to 1979, the rainfall in the Kullu Valley reco"
type textarea "x"
type textarea "In between 1977 to 1979, the rainfall in the Kullu Valley recor"
type textarea "x"
type textarea "In between 1977 to 1979, the rainfall in the Kullu Valley record"
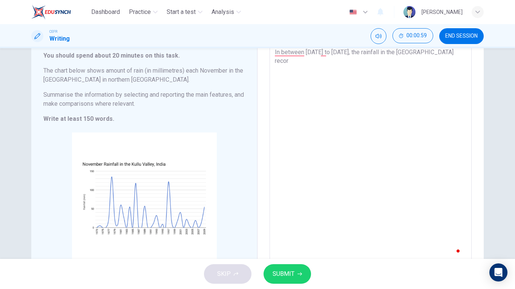
type textarea "x"
type textarea "In between 1977 to 1979, the rainfall in the Kullu Valley recorde"
type textarea "x"
type textarea "In between 1977 to 1979, the rainfall in the Kullu Valley recorded"
type textarea "x"
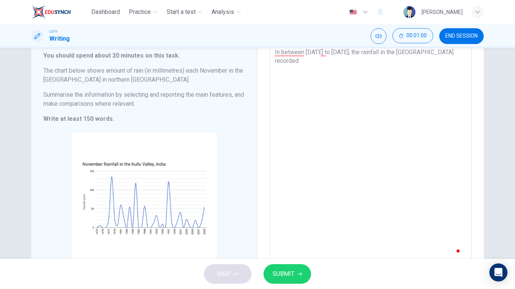
type textarea "In between 1977 to 1979, the rainfall in the Kullu Valley recorded"
type textarea "x"
type textarea "In between 1977 to 1979, the rainfall in the Kullu Valley recorded t"
type textarea "x"
type textarea "In between 1977 to 1979, the rainfall in the Kullu Valley recorded th"
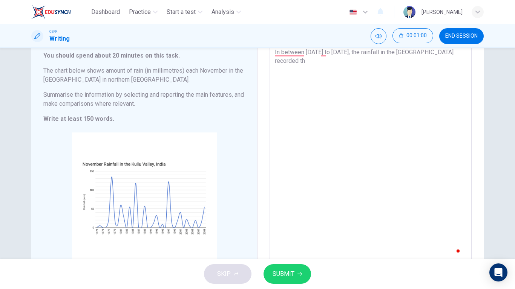
type textarea "x"
type textarea "In between 1977 to 1979, the rainfall in the Kullu Valley recorded the"
type textarea "x"
type textarea "In between 1977 to 1979, the rainfall in the Kullu Valley recorded the"
type textarea "x"
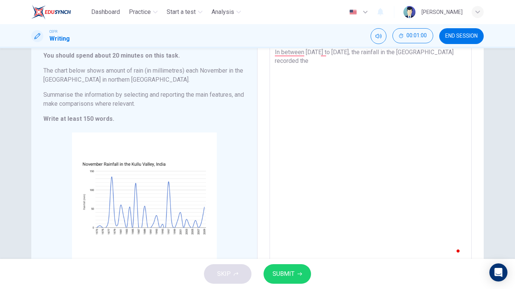
type textarea "In between 1977 to 1979, the rainfall in the Kullu Valley recorded the h"
type textarea "x"
type textarea "In between 1977 to 1979, the rainfall in the Kullu Valley recorded the hi"
type textarea "x"
type textarea "In between 1977 to 1979, the rainfall in the Kullu Valley recorded the hig"
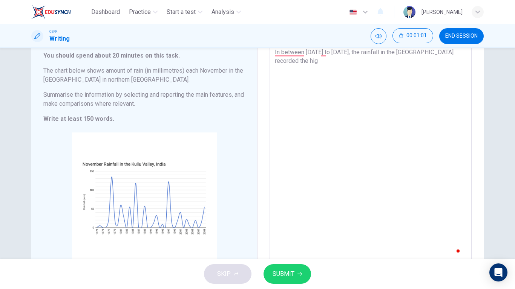
type textarea "x"
type textarea "In between 1977 to 1979, the rainfall in the Kullu Valley recorded the high"
type textarea "x"
type textarea "In between 1977 to 1979, the rainfall in the Kullu Valley recorded the highe"
type textarea "x"
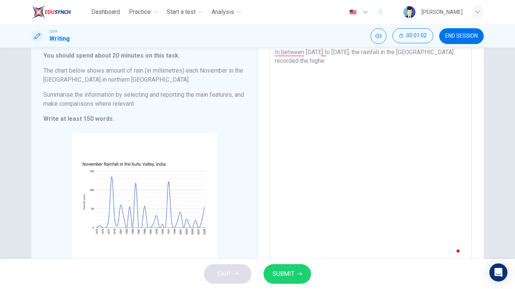
type textarea "In between 1977 to 1979, the rainfall in the Kullu Valley recorded the highet"
type textarea "x"
type textarea "In between 1977 to 1979, the rainfall in the Kullu Valley recorded the highe"
type textarea "x"
type textarea "In between 1977 to 1979, the rainfall in the Kullu Valley recorded the highes"
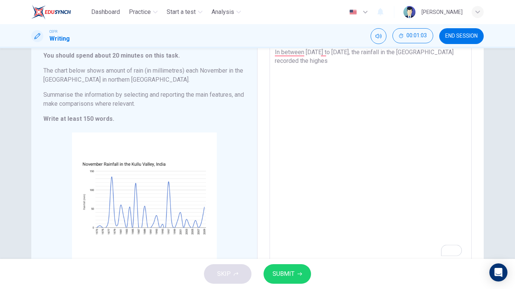
type textarea "x"
type textarea "In between 1977 to 1979, the rainfall in the Kullu Valley recorded the highest"
type textarea "x"
type textarea "In between 1977 to 1979, the rainfall in the Kullu Valley recorded the highest"
type textarea "x"
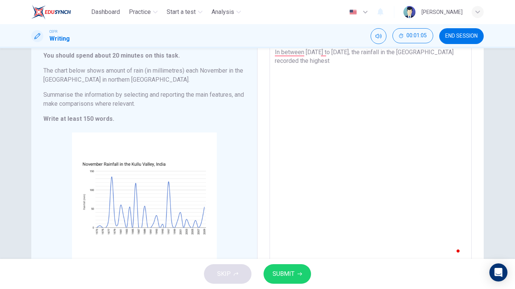
type textarea "In between 1977 to 1979, the rainfall in the Kullu Valley recorded the highest w"
type textarea "x"
type textarea "In between 1977 to 1979, the rainfall in the Kullu Valley recorded the highest …"
type textarea "x"
type textarea "In between 1977 to 1979, the rainfall in the Kullu Valley recorded the highest …"
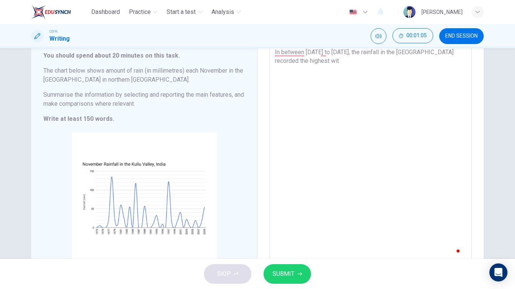
type textarea "x"
type textarea "In between 1977 to 1979, the rainfall in the Kullu Valley recorded the highest …"
type textarea "x"
type textarea "In between 1977 to 1979, the rainfall in the Kullu Valley recorded the highest …"
type textarea "x"
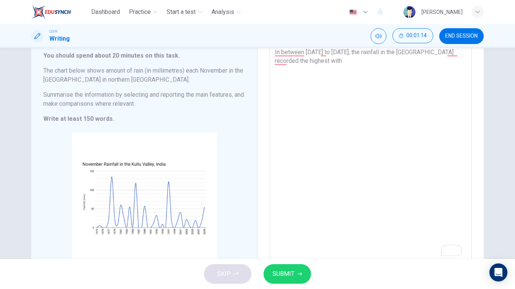
type textarea "In between 1977 to 1979, the rainfall in the Kullu Valley recorded the highest …"
type textarea "x"
type textarea "In between 1977 to 1979, the rainfall in the Kullu Valley recorded the highest …"
type textarea "x"
type textarea "In between 1977 to 1979, the rainfall in the Kullu Valley recorded the highest …"
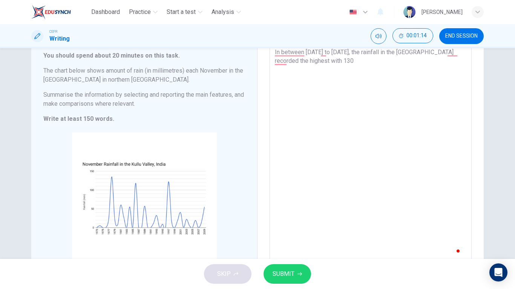
type textarea "x"
type textarea "In between 1977 to 1979, the rainfall in the Kullu Valley recorded the highest …"
type textarea "x"
type textarea "In between 1977 to 1979, the rainfall in the Kullu Valley recorded the highest …"
type textarea "x"
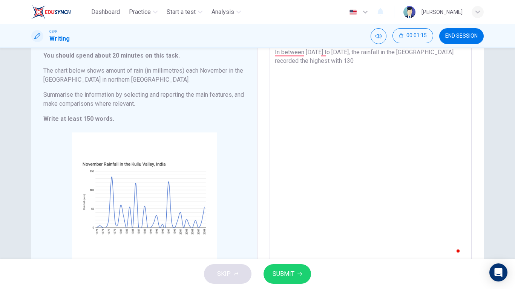
type textarea "In between 1977 to 1979, the rainfall in the Kullu Valley recorded the highest …"
type textarea "x"
type textarea "In between 1977 to 1979, the rainfall in the Kullu Valley recorded the highest …"
type textarea "x"
type textarea "In between 1977 to 1979, the rainfall in the Kullu Valley recorded the highest …"
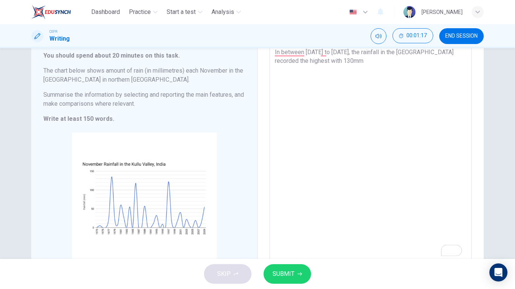
type textarea "x"
type textarea "In between 1977 to 1979, the rainfall in the Kullu Valley recorded the highest …"
type textarea "x"
type textarea "In between 1977 to 1979, the rainfall in the Kullu Valley recorded the highest …"
type textarea "x"
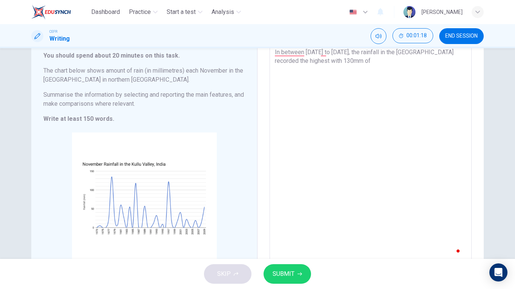
type textarea "In between 1977 to 1979, the rainfall in the Kullu Valley recorded the highest …"
type textarea "x"
type textarea "In between 1977 to 1979, the rainfall in the Kullu Valley recorded the highest …"
type textarea "x"
type textarea "In between 1977 to 1979, the rainfall in the Kullu Valley recorded the highest …"
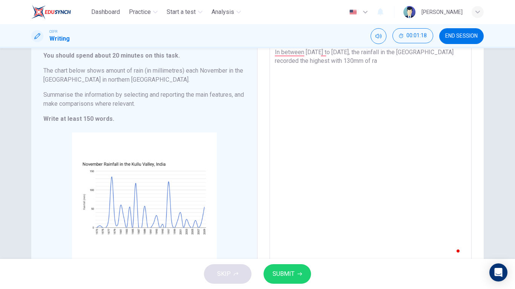
type textarea "x"
type textarea "In between 1977 to 1979, the rainfall in the Kullu Valley recorded the highest …"
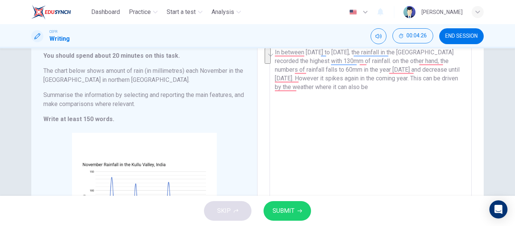
drag, startPoint x: 356, startPoint y: 89, endPoint x: 423, endPoint y: 78, distance: 68.3
click at [423, 78] on textarea "In between 1977 to 1979, the rainfall in the Kullu Valley recorded the highest …" at bounding box center [370, 153] width 191 height 210
drag, startPoint x: 323, startPoint y: 93, endPoint x: 391, endPoint y: 78, distance: 69.5
click at [391, 78] on textarea "In between 1977 to 1979, the rainfall in the Kullu Valley recorded the highest …" at bounding box center [370, 153] width 191 height 210
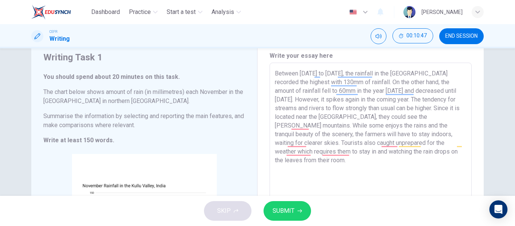
scroll to position [37, 0]
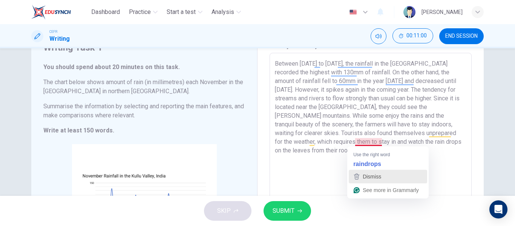
click at [373, 170] on button "Dismiss" at bounding box center [388, 177] width 78 height 14
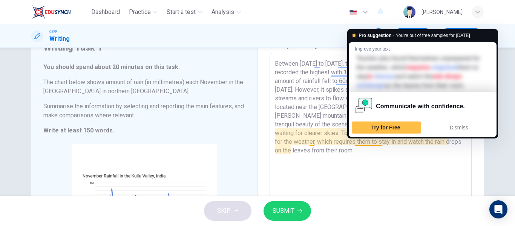
click at [365, 142] on textarea "Between 1977 to 1979, the rainfall in the Kullu Valley recorded the highest wit…" at bounding box center [370, 164] width 191 height 210
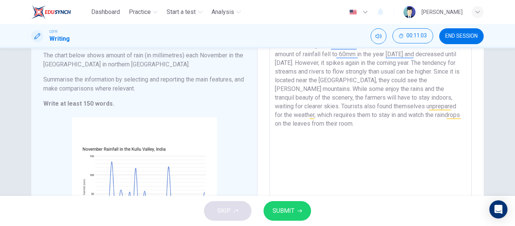
scroll to position [75, 0]
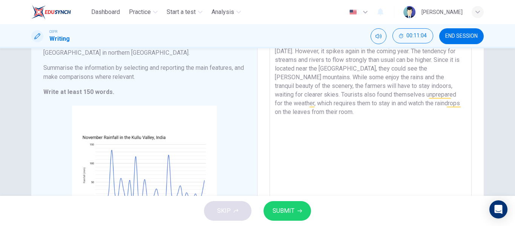
click at [462, 103] on textarea "Between 1977 to 1979, the rainfall in the Kullu Valley recorded the highest wit…" at bounding box center [370, 126] width 191 height 210
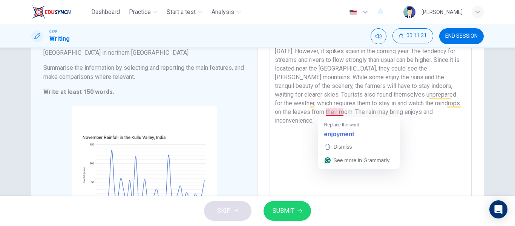
click at [335, 111] on textarea "Between 1977 to 1979, the rainfall in the Kullu Valley recorded the highest wit…" at bounding box center [370, 126] width 191 height 210
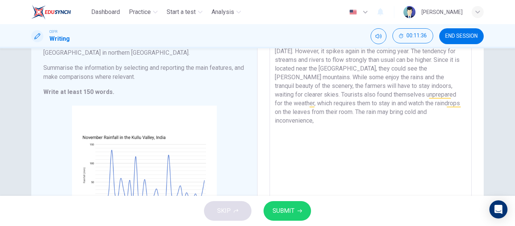
click at [393, 109] on textarea "Between 1977 to 1979, the rainfall in the Kullu Valley recorded the highest wit…" at bounding box center [370, 126] width 191 height 210
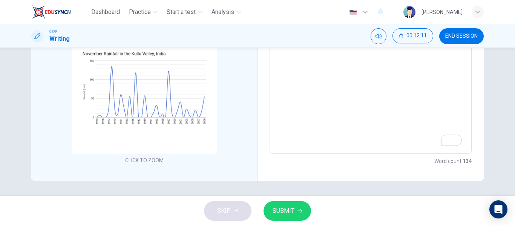
type textarea "Between [DATE] to [DATE], the rainfall in the [GEOGRAPHIC_DATA] recorded the hi…"
click at [292, 217] on button "SUBMIT" at bounding box center [286, 211] width 47 height 20
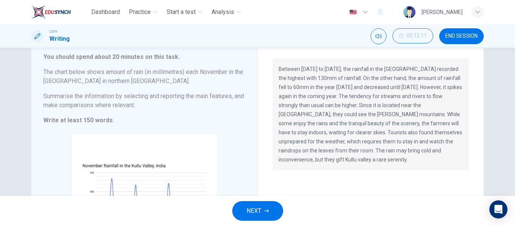
scroll to position [0, 0]
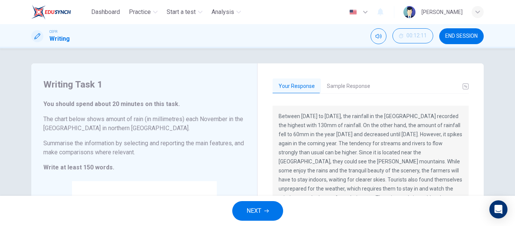
click at [344, 80] on button "Sample Response" at bounding box center [348, 86] width 55 height 16
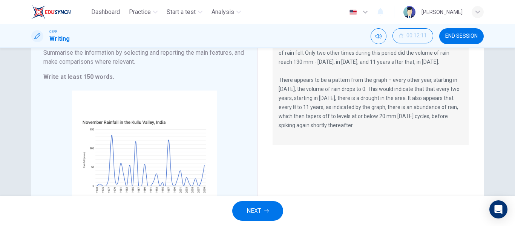
scroll to position [90, 0]
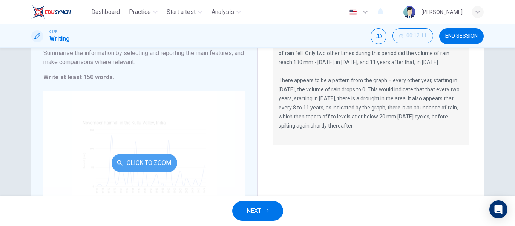
click at [153, 160] on button "Click to Zoom" at bounding box center [145, 163] width 66 height 18
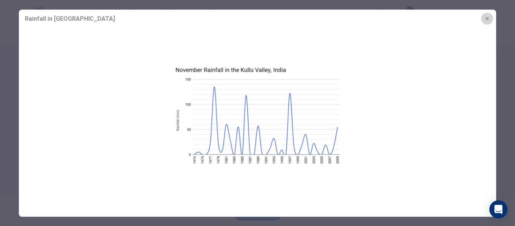
click at [487, 17] on icon "button" at bounding box center [487, 18] width 6 height 6
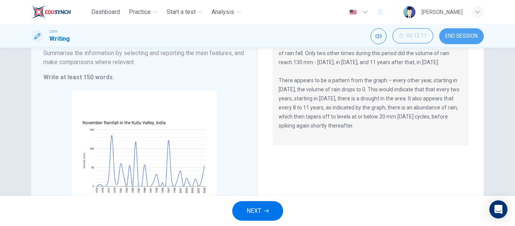
click at [459, 40] on button "END SESSION" at bounding box center [461, 36] width 44 height 16
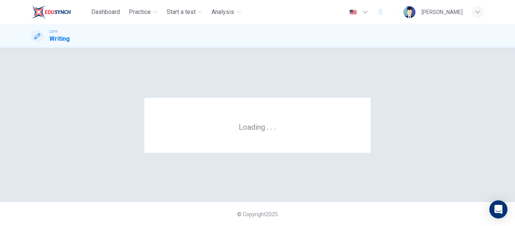
scroll to position [0, 0]
